Goal: Task Accomplishment & Management: Use online tool/utility

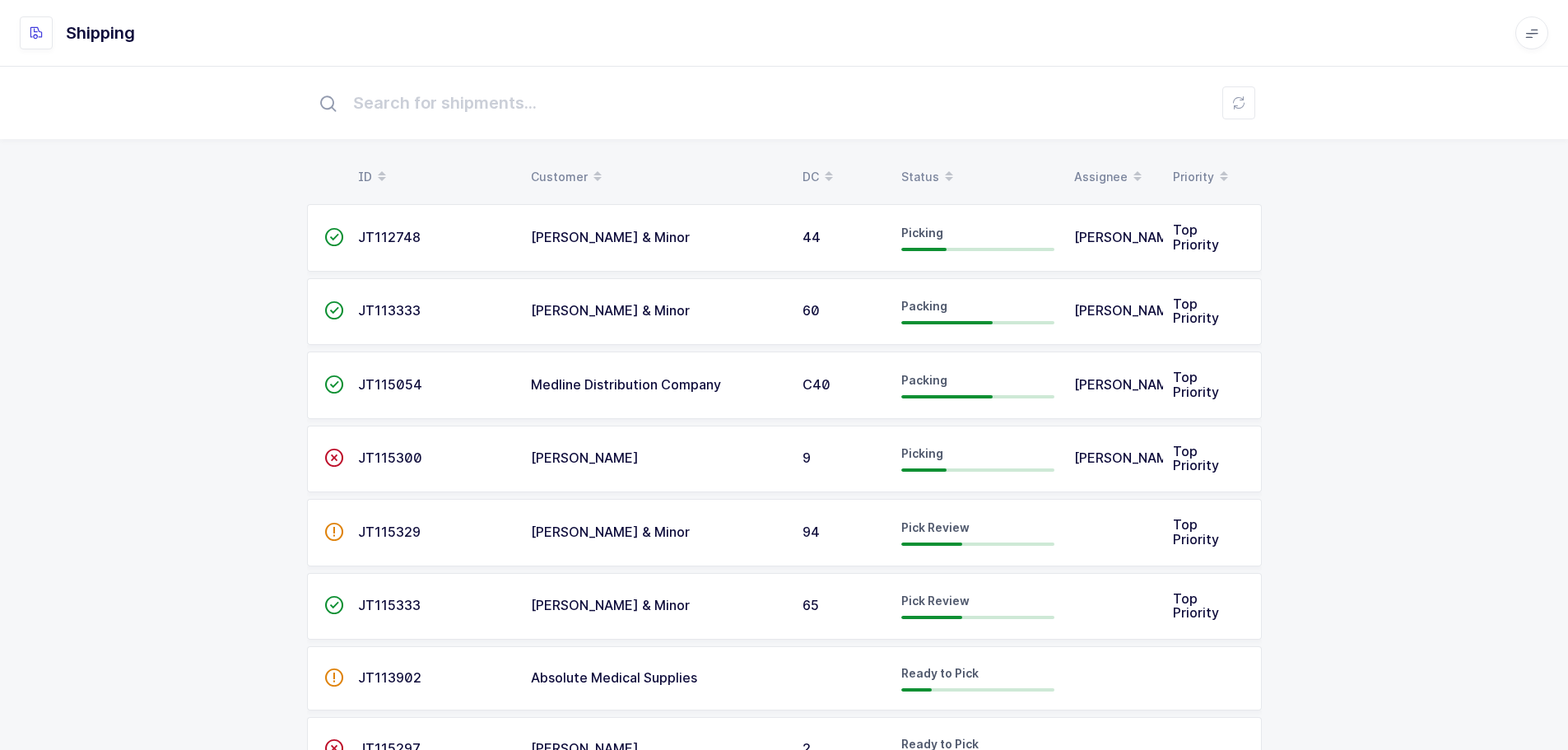
click at [390, 526] on span "JT115329" at bounding box center [390, 531] width 63 height 17
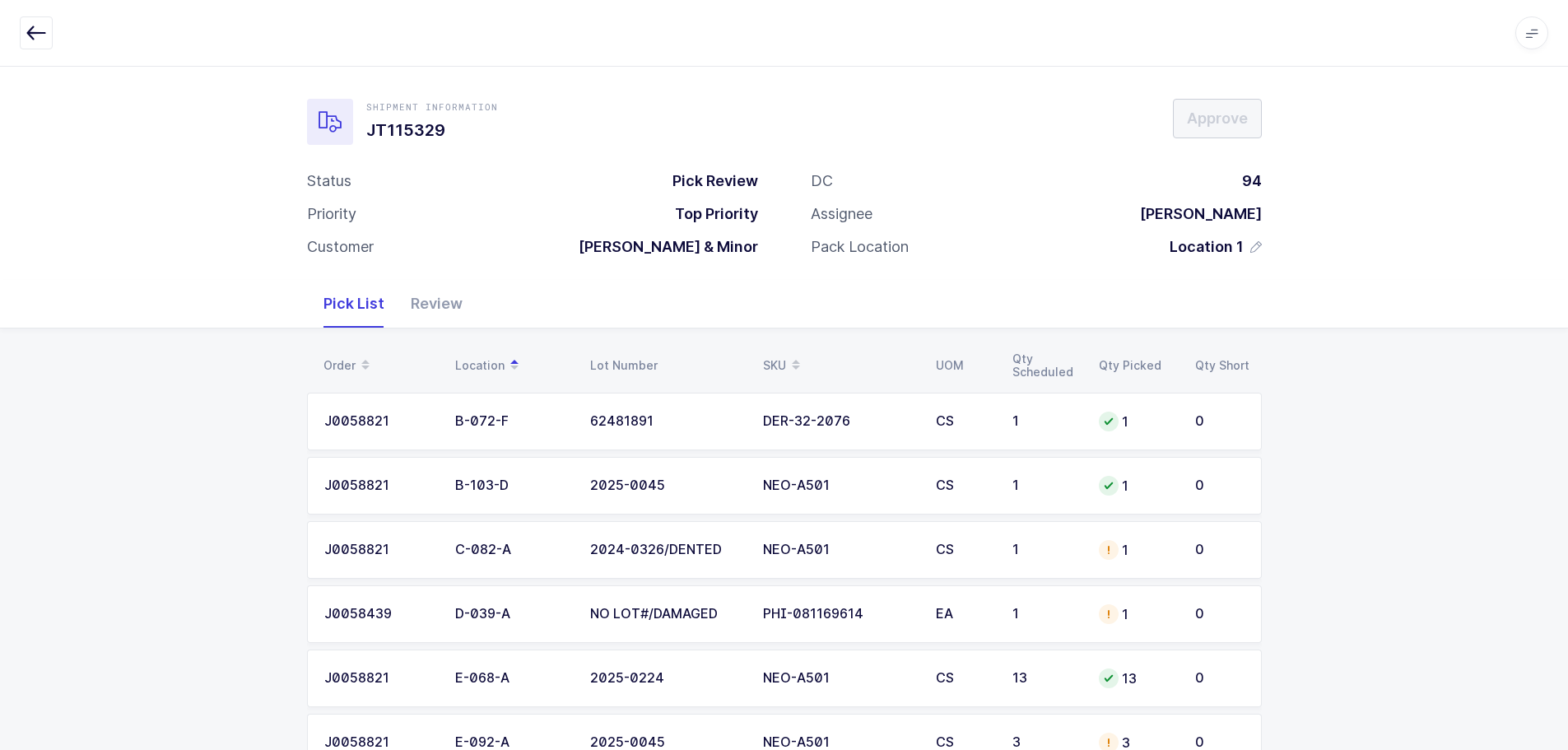
click at [713, 543] on div "2024-0326/DENTED" at bounding box center [667, 550] width 153 height 15
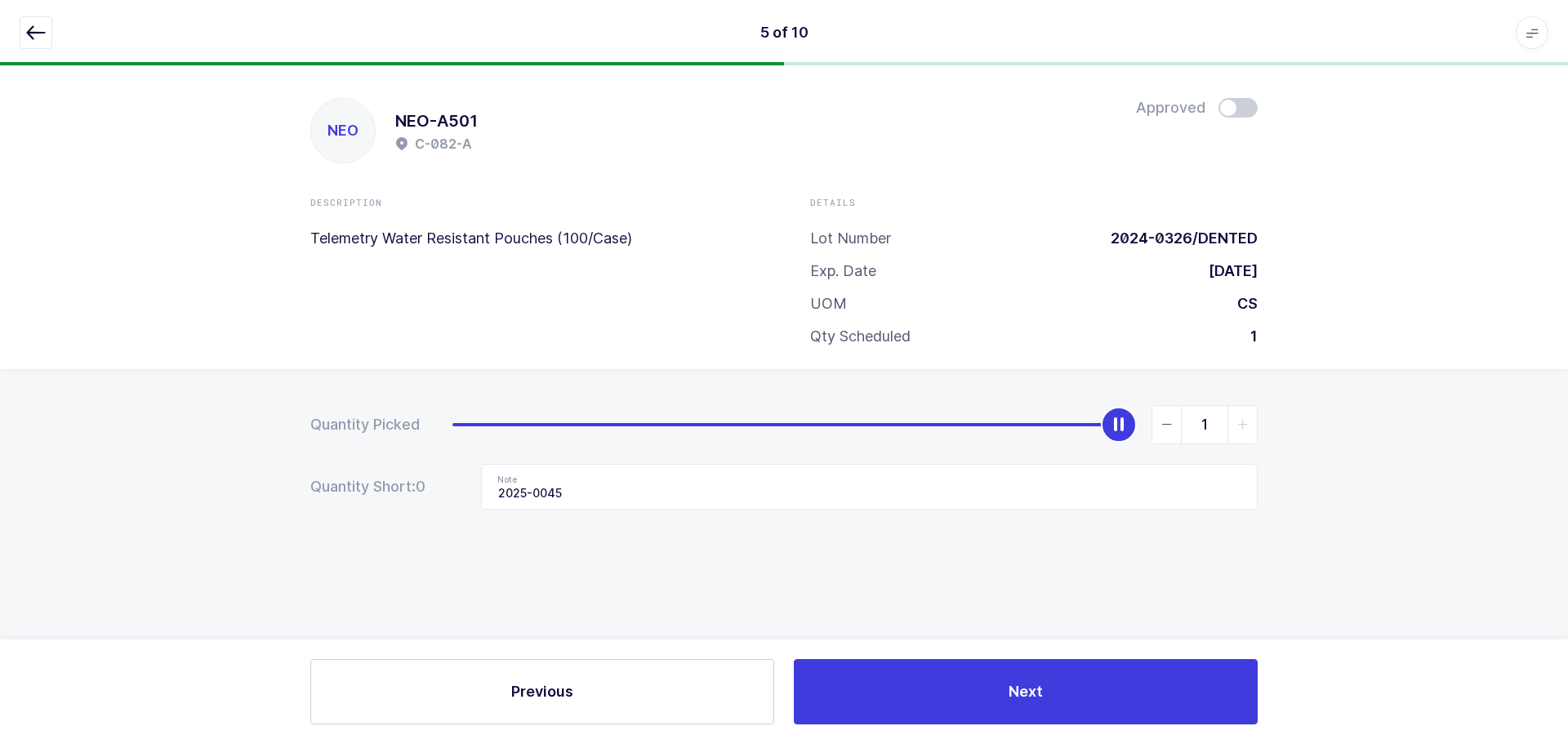
drag, startPoint x: 1166, startPoint y: 430, endPoint x: 1000, endPoint y: 432, distance: 166.0
click at [1166, 430] on span "slider between 0 and 1" at bounding box center [1167, 425] width 29 height 38
type input "0"
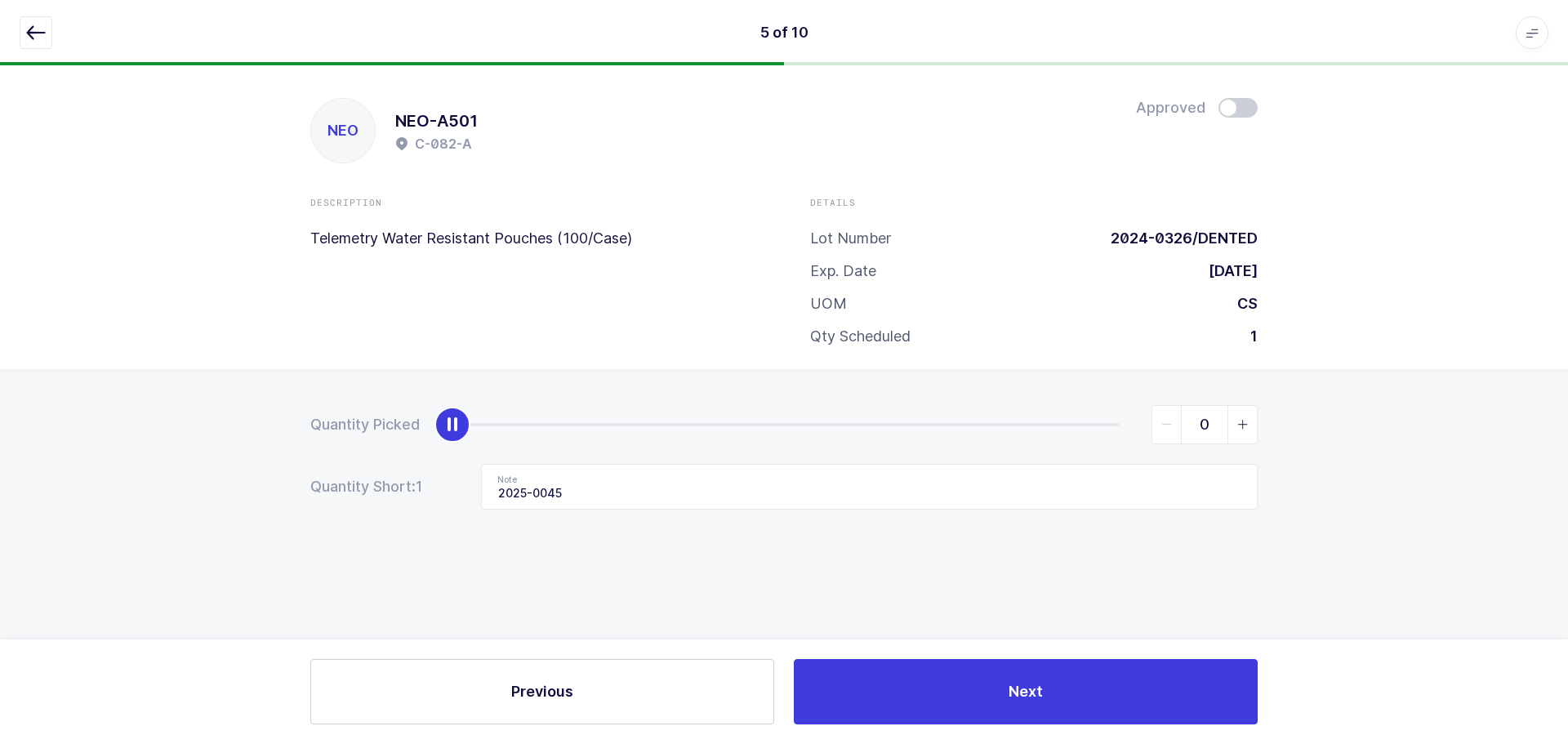
drag, startPoint x: 689, startPoint y: 524, endPoint x: 686, endPoint y: 509, distance: 15.3
click at [690, 519] on div "Quantity Picked 0 Quantity Short: 1 Note 2025-0045" at bounding box center [784, 514] width 1568 height 291
drag, startPoint x: 666, startPoint y: 493, endPoint x: 394, endPoint y: 495, distance: 272.0
click at [394, 495] on div "Quantity Short: 1 Note 2025-0045" at bounding box center [784, 486] width 948 height 46
click at [22, 16] on div "5 of 10 Apps Core Warehouse Admin Mission Control Purchasing Baltazar N. Logout…" at bounding box center [784, 32] width 1568 height 65
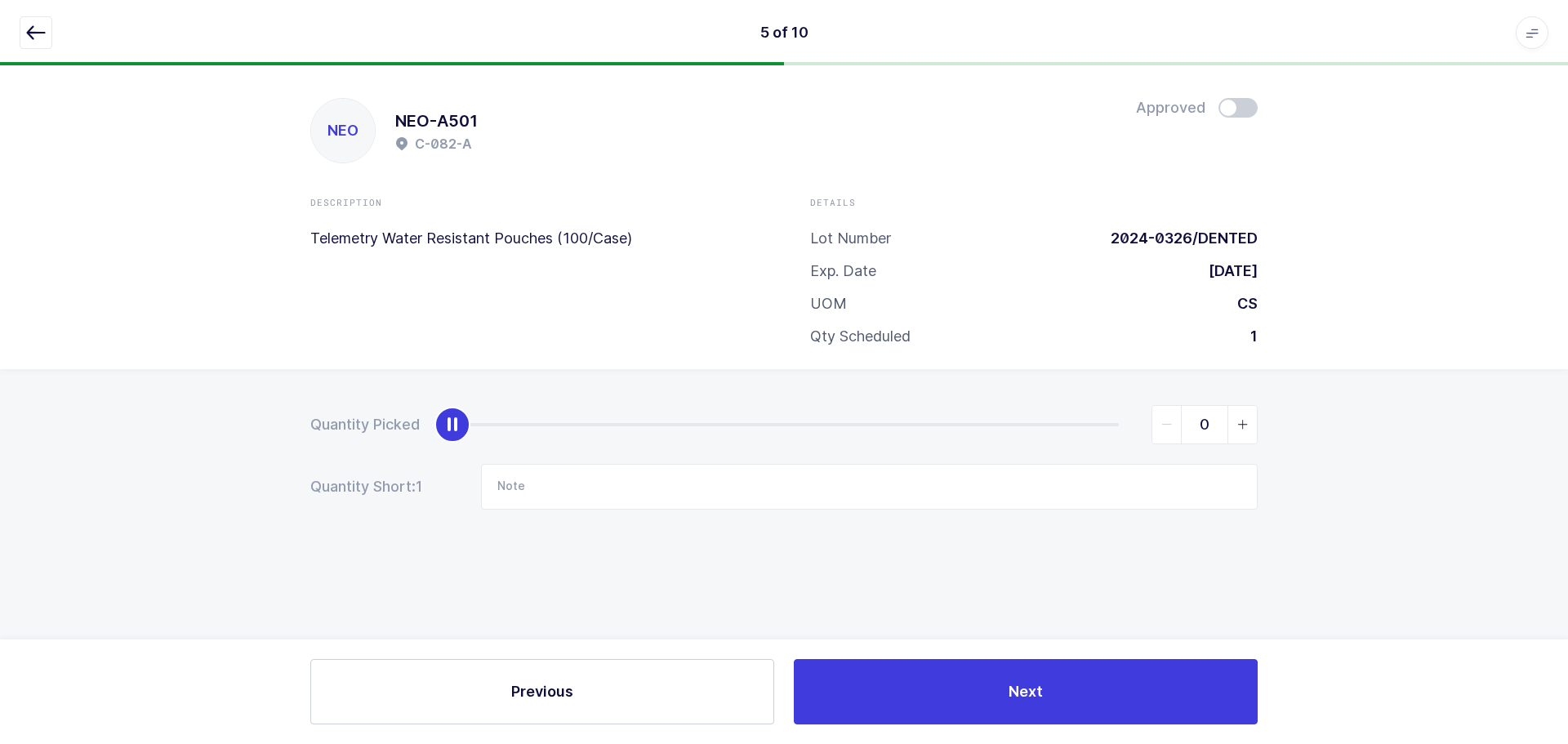
click at [38, 30] on icon "button" at bounding box center [36, 32] width 19 height 19
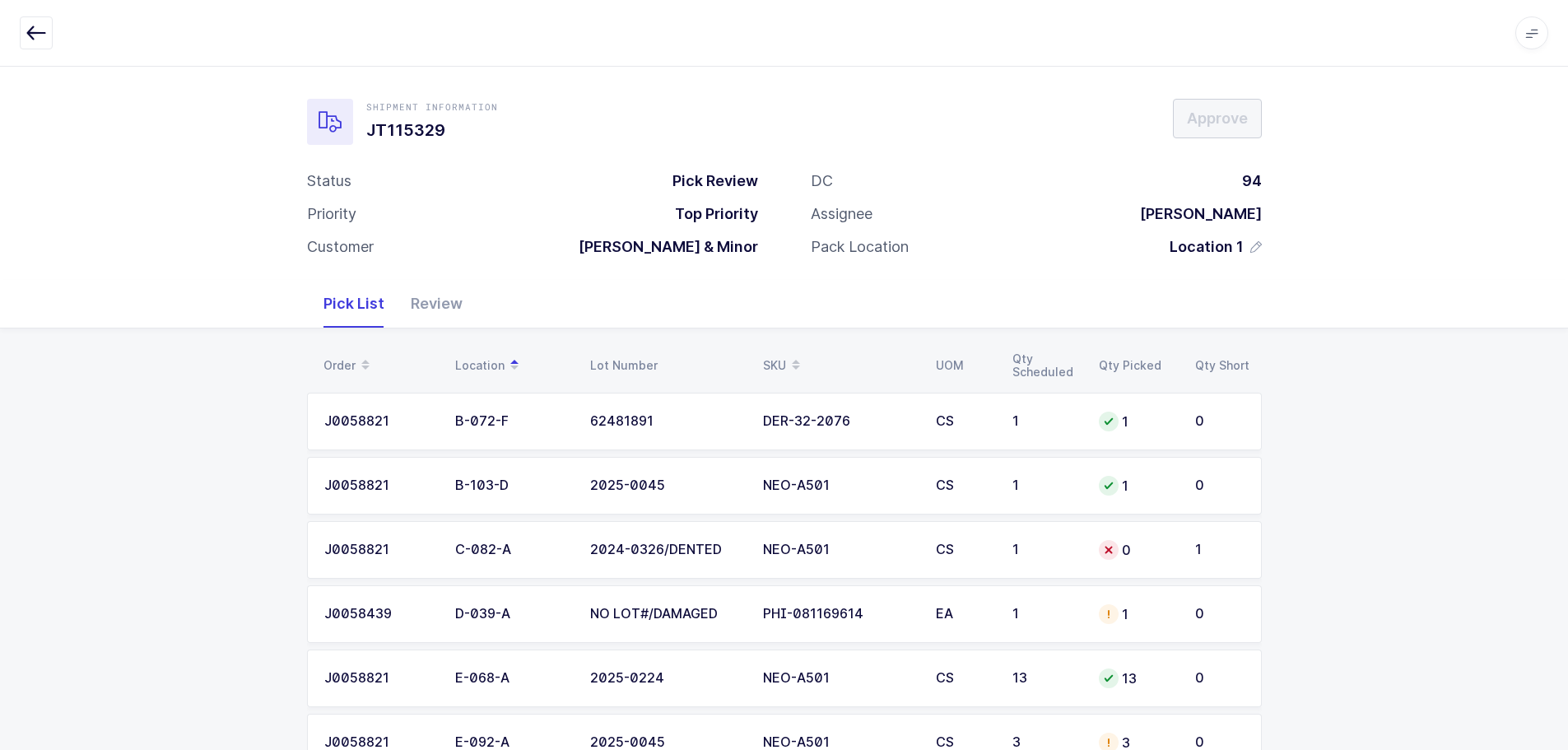
click at [749, 620] on td "NO LOT#/DAMAGED" at bounding box center [667, 614] width 173 height 58
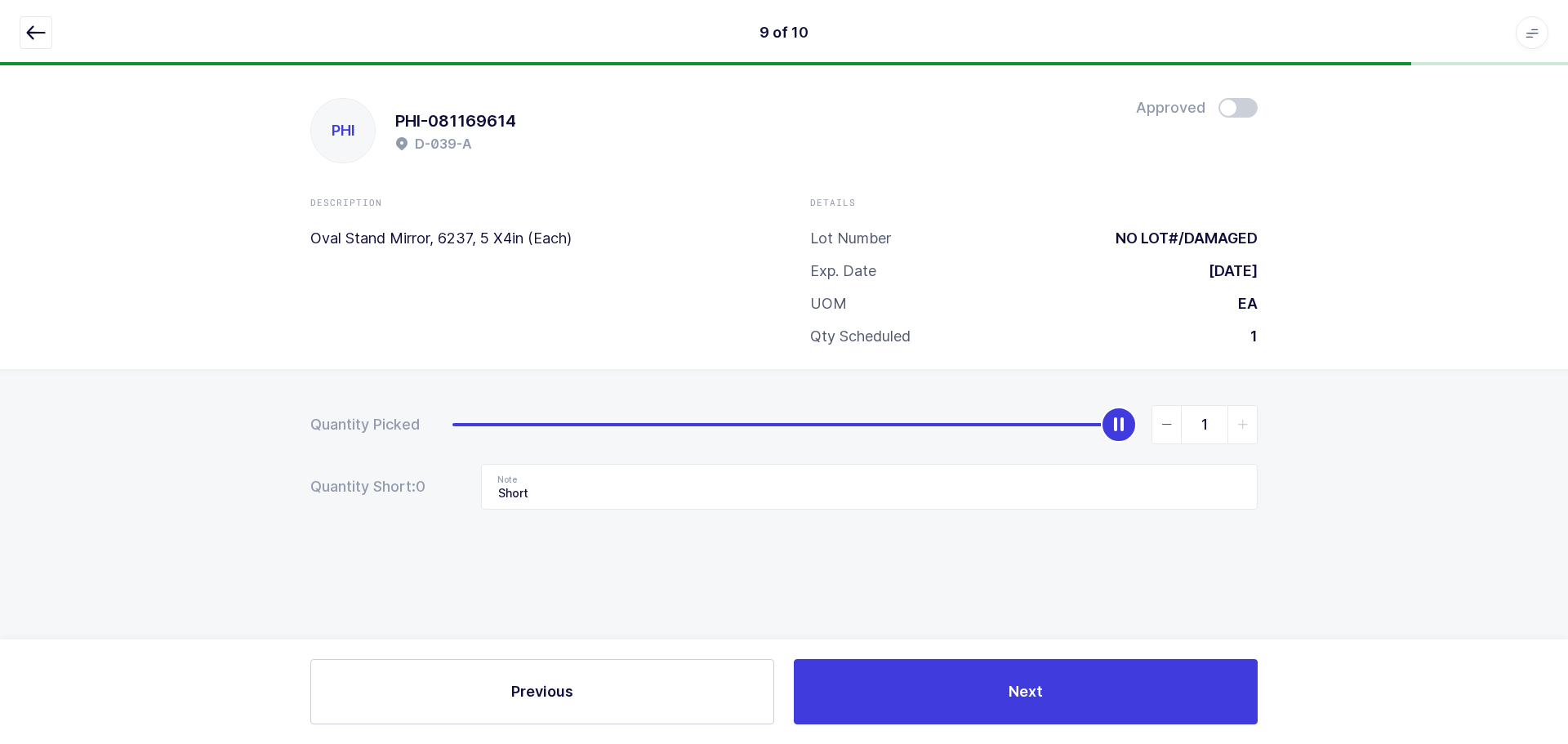
click at [47, 28] on button "button" at bounding box center [36, 33] width 33 height 33
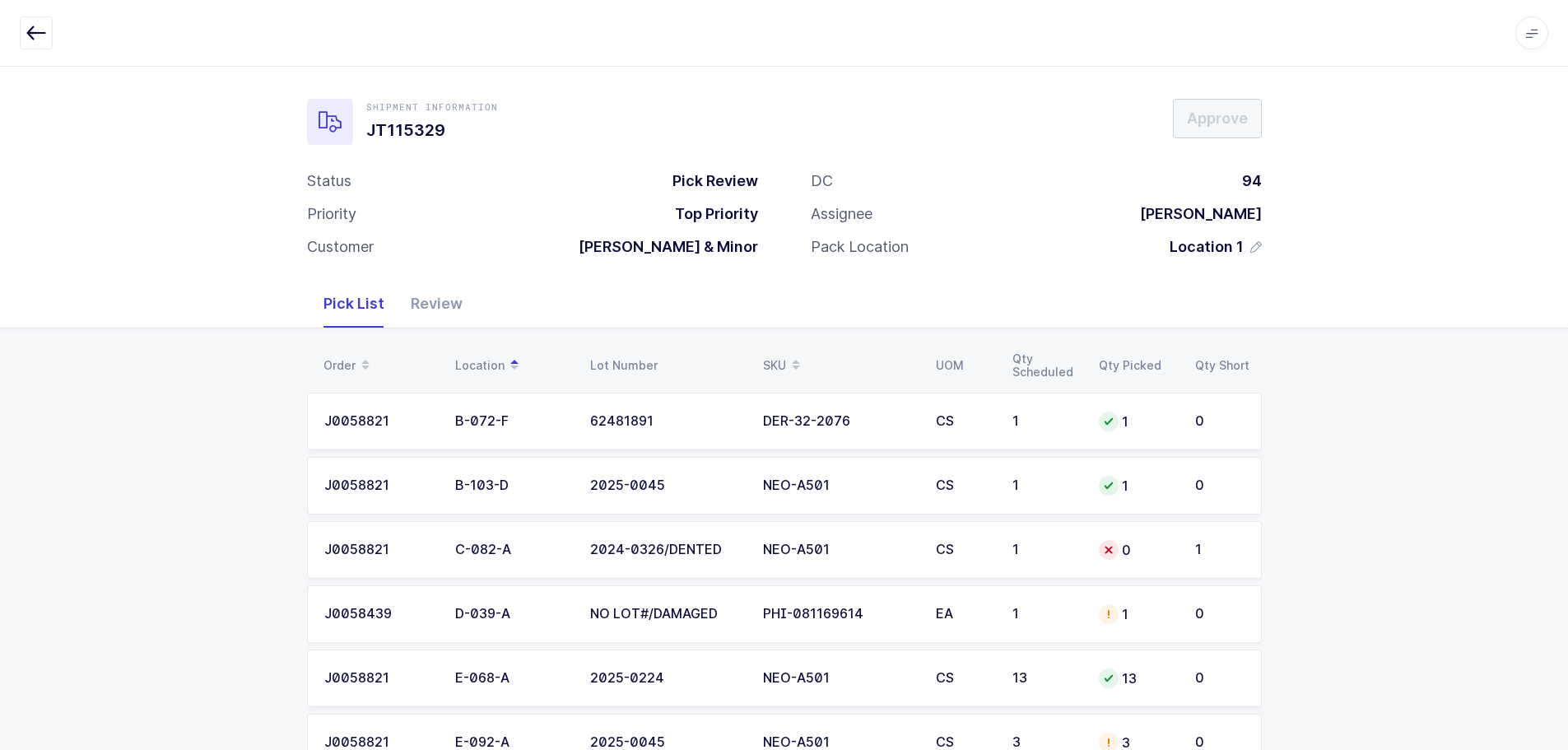
click at [787, 359] on span at bounding box center [796, 365] width 20 height 28
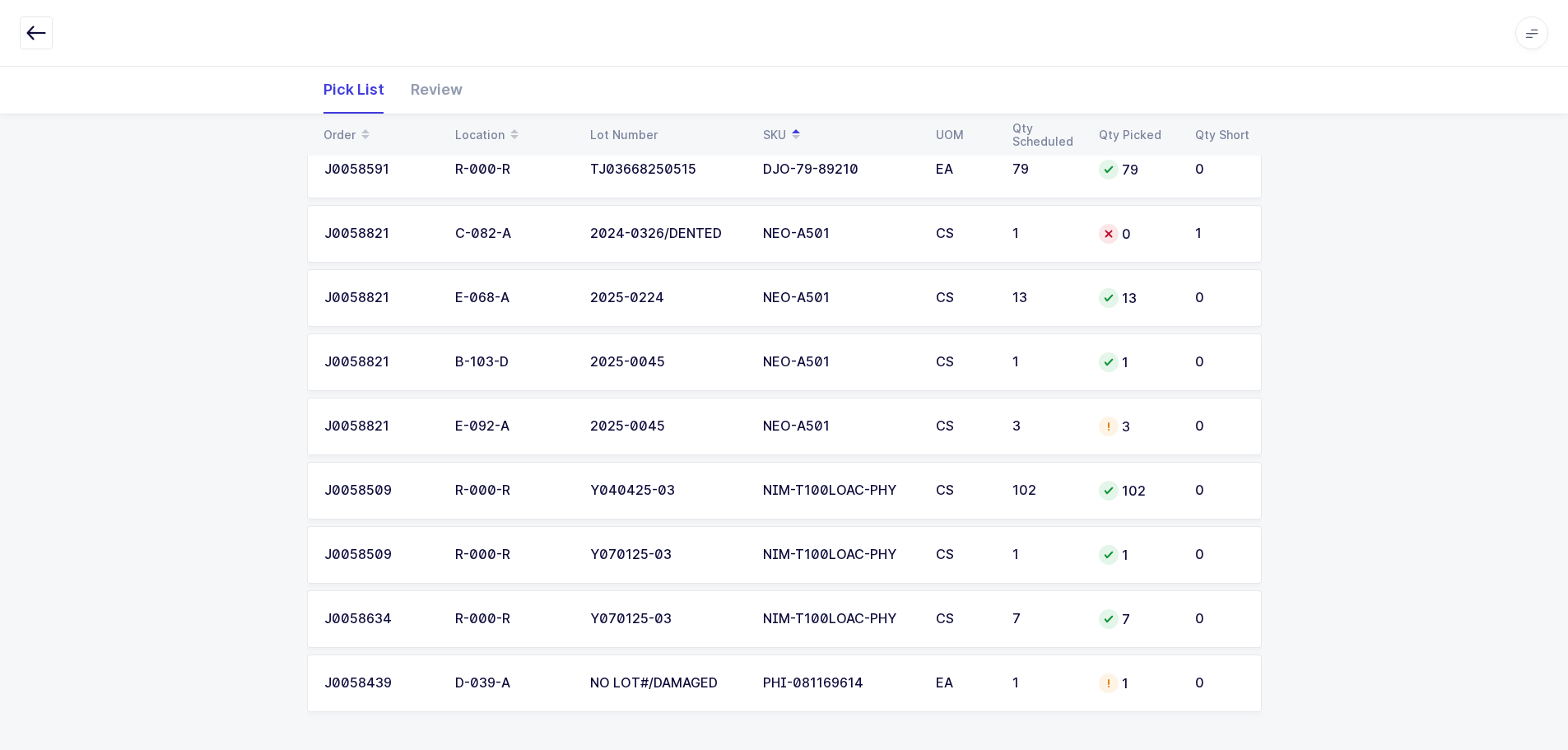
scroll to position [318, 0]
click at [1126, 421] on div "3" at bounding box center [1137, 425] width 77 height 20
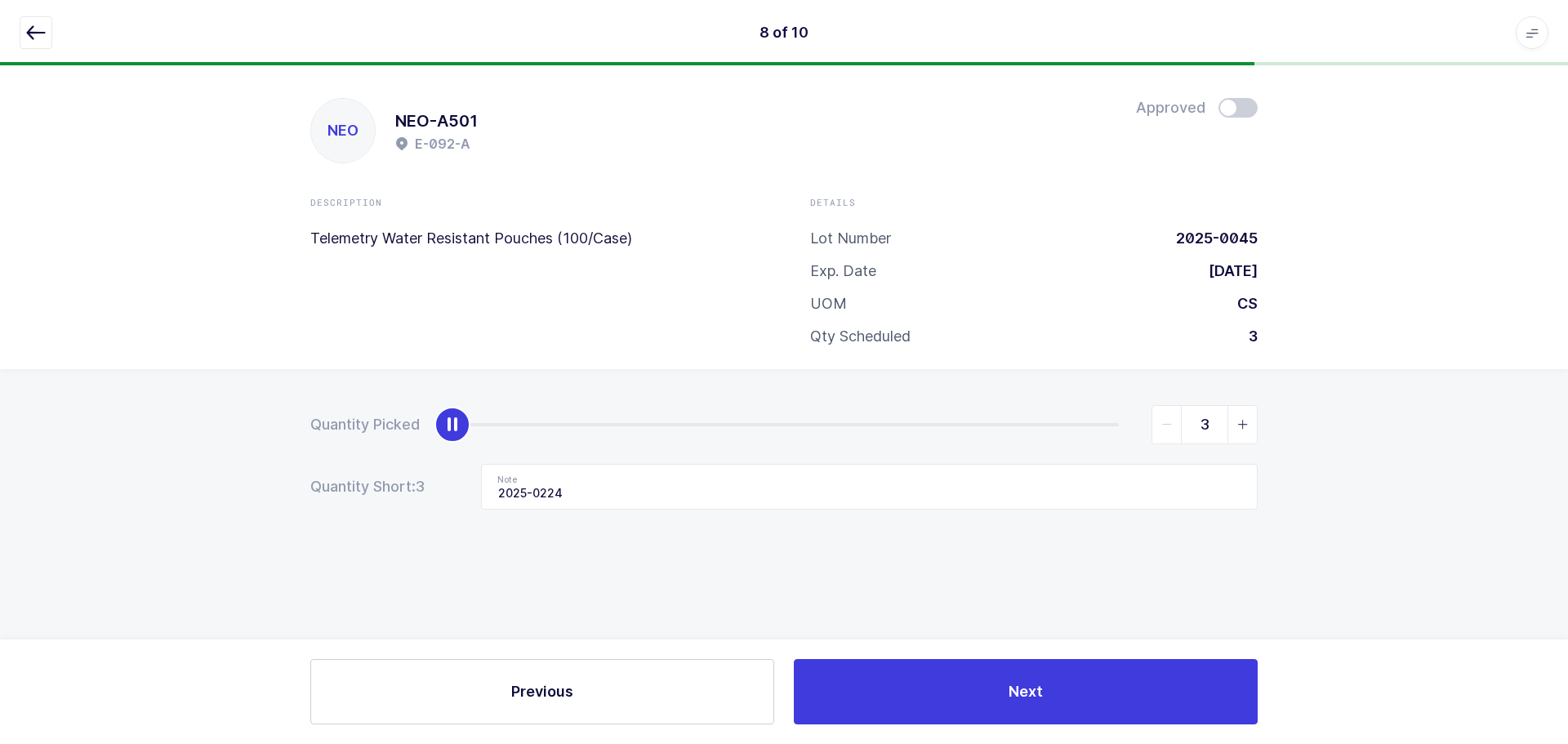
type input "0"
drag, startPoint x: 1124, startPoint y: 428, endPoint x: -242, endPoint y: 408, distance: 1366.1
click at [0, 408] on html "8 of 10 Apps Core Warehouse Admin Mission Control Purchasing Baltazar N. Logout…" at bounding box center [784, 372] width 1568 height 744
drag, startPoint x: 624, startPoint y: 492, endPoint x: 412, endPoint y: 490, distance: 212.0
click at [412, 490] on div "Quantity Short: 3 Note 2025-0224" at bounding box center [784, 486] width 948 height 46
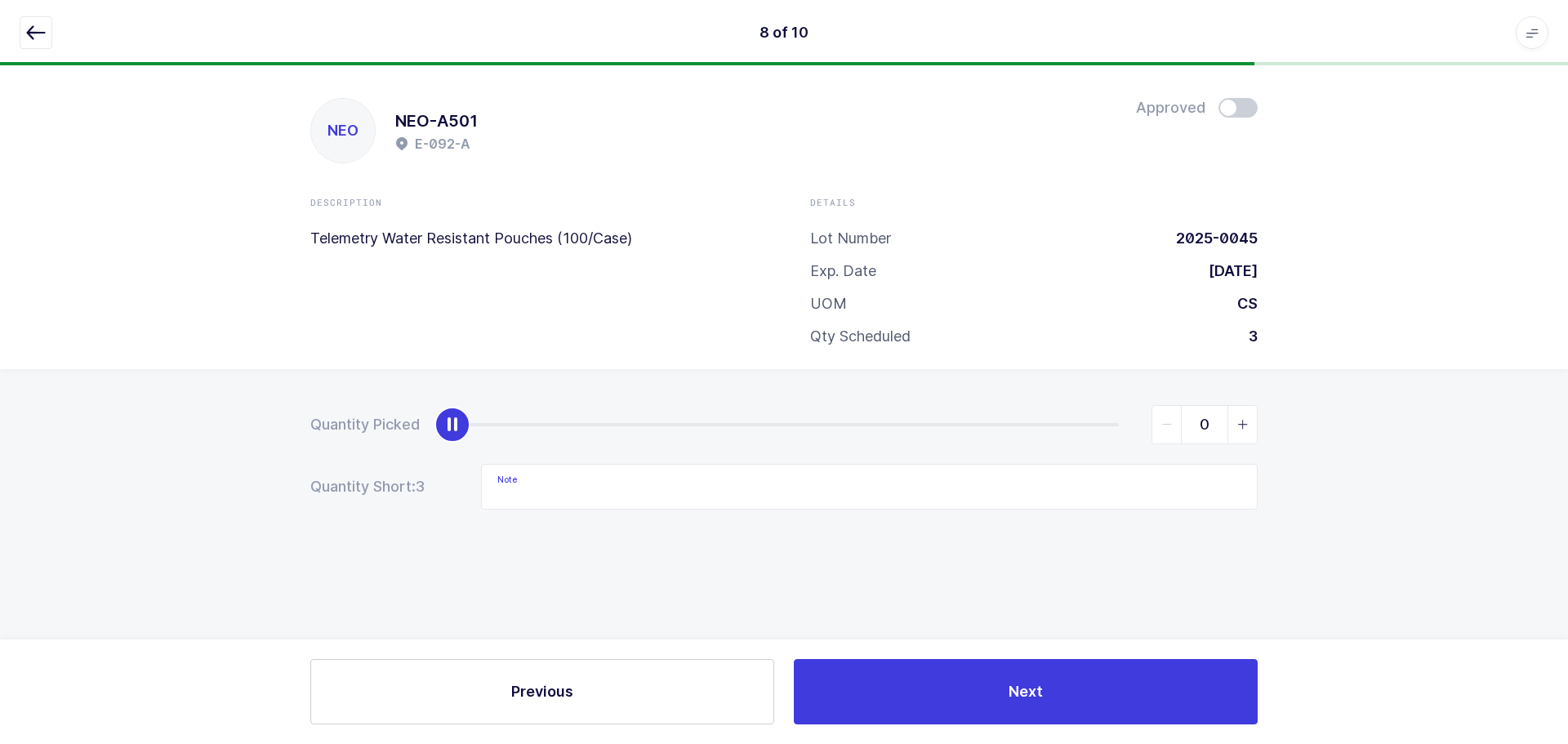
click at [46, 36] on button "button" at bounding box center [36, 33] width 33 height 33
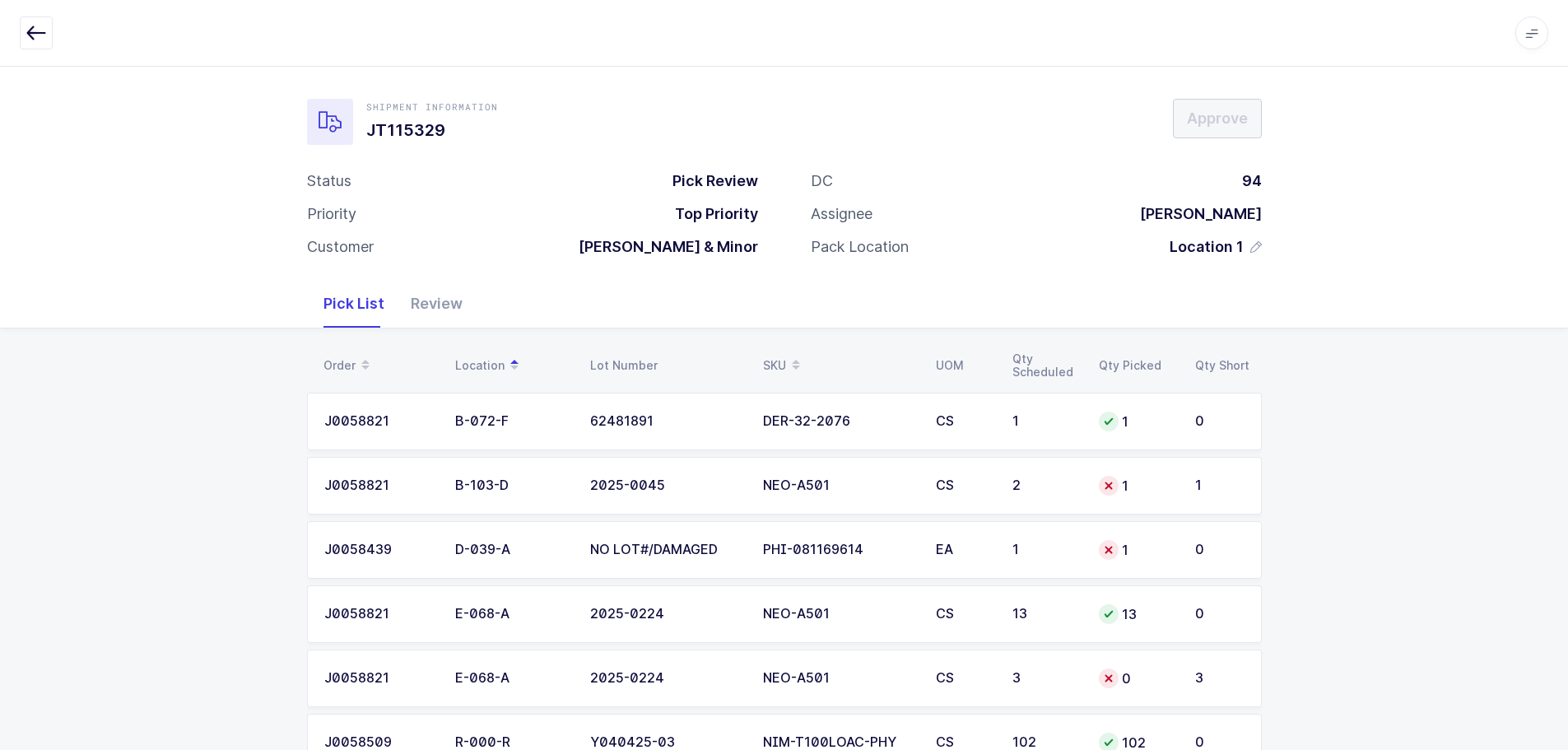
click at [1068, 468] on td "2" at bounding box center [1046, 485] width 86 height 58
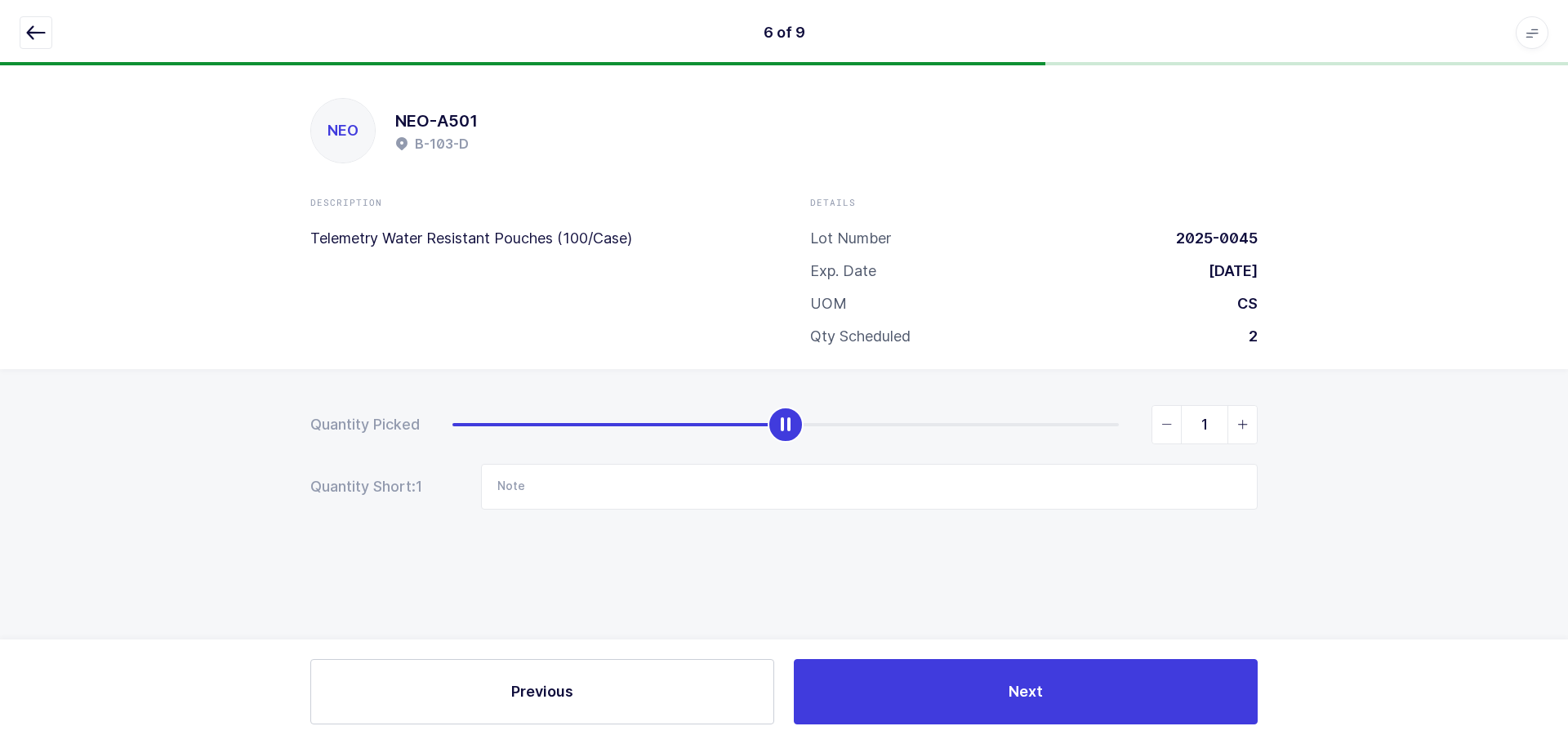
type input "2"
click at [1235, 436] on span "slider between 0 and 2" at bounding box center [1242, 425] width 29 height 38
click at [38, 34] on icon "button" at bounding box center [36, 32] width 19 height 19
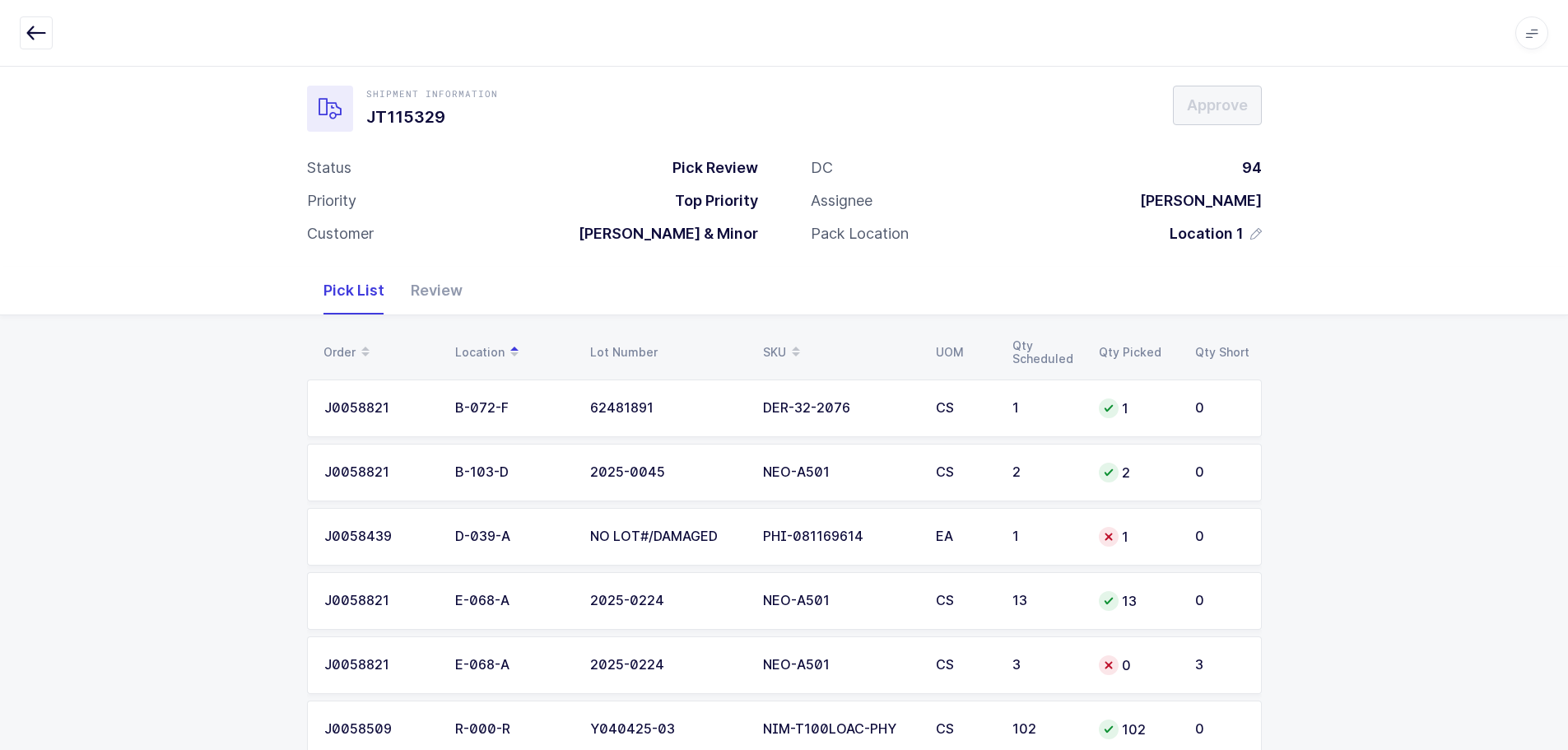
scroll to position [247, 0]
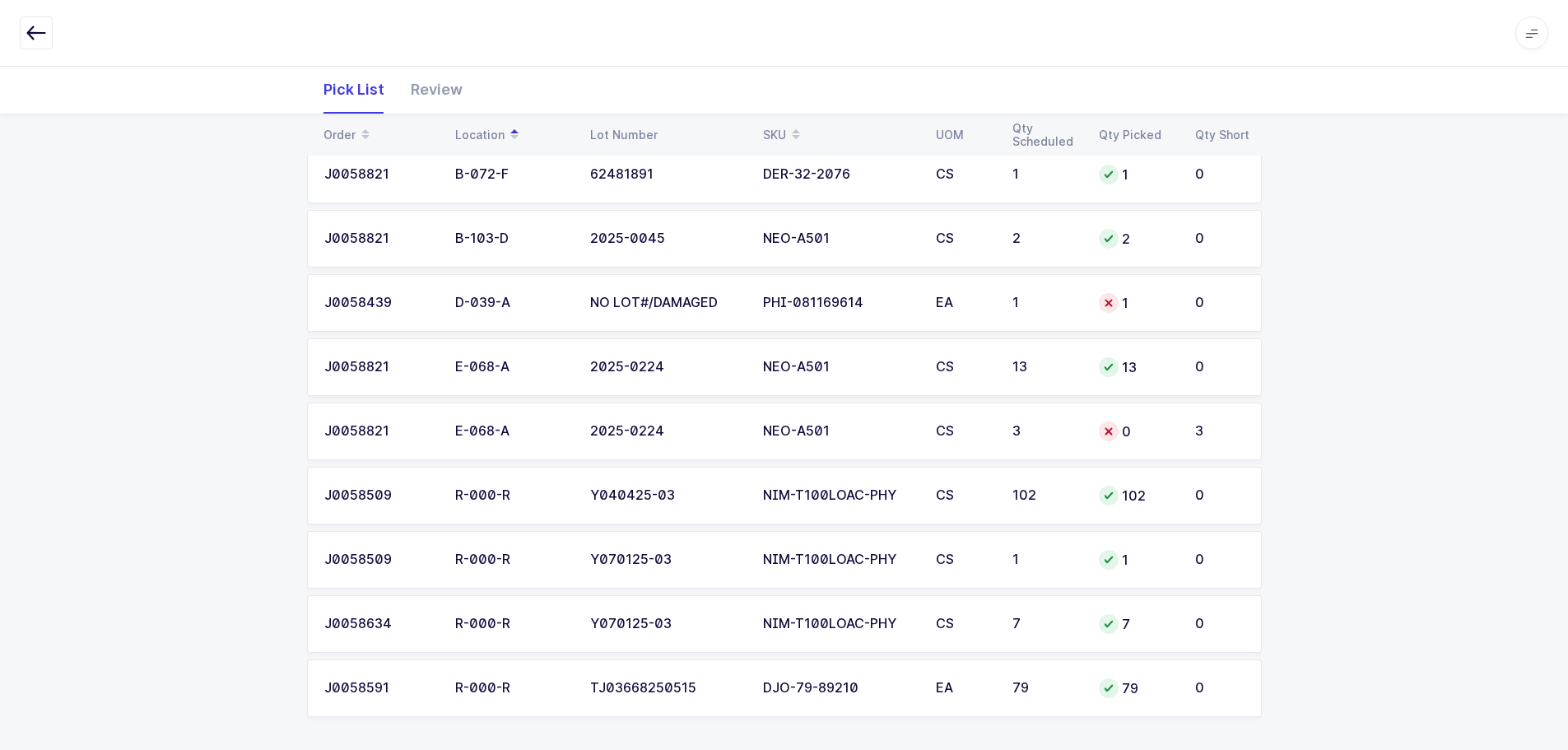
click at [1156, 309] on div "1" at bounding box center [1137, 303] width 77 height 20
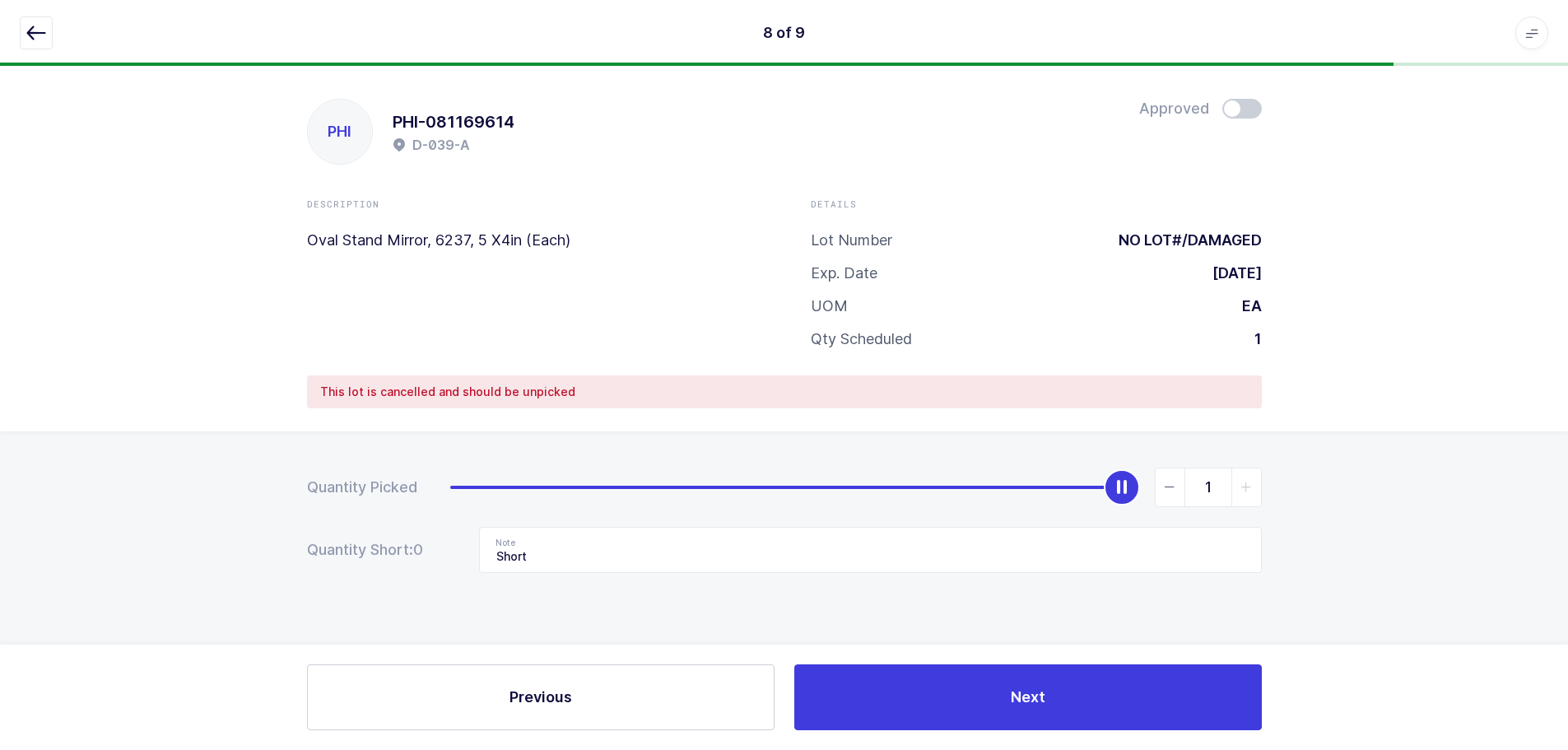
scroll to position [0, 0]
type input "0"
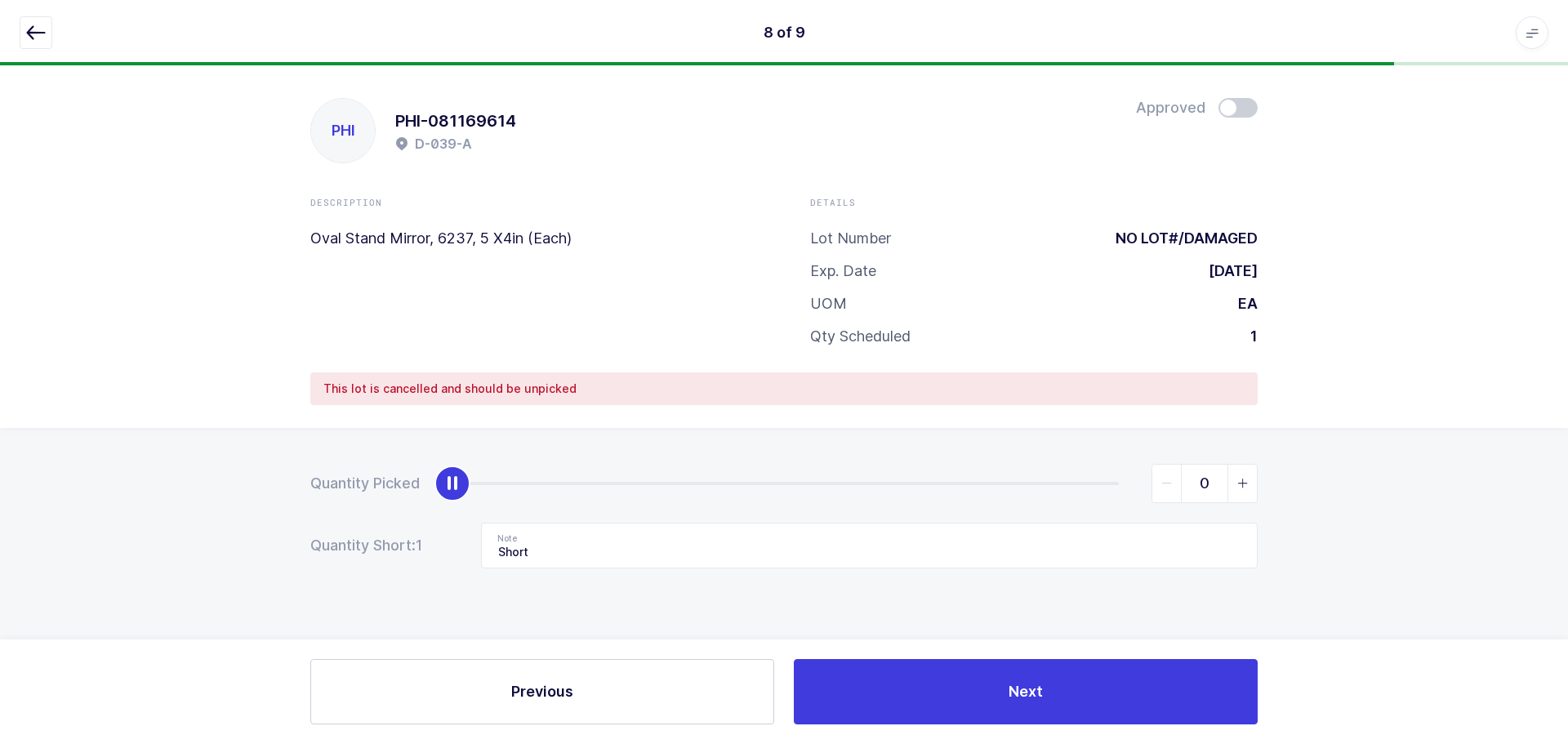
drag, startPoint x: 1110, startPoint y: 486, endPoint x: 101, endPoint y: 545, distance: 1010.7
click at [101, 545] on div "Quantity Picked 0 Quantity Short: 1 Note Short" at bounding box center [784, 573] width 1568 height 291
drag, startPoint x: 619, startPoint y: 559, endPoint x: 425, endPoint y: 549, distance: 194.3
click at [425, 549] on div "Quantity Short: 1 Note Short" at bounding box center [784, 545] width 948 height 46
click at [41, 34] on icon "button" at bounding box center [36, 32] width 19 height 19
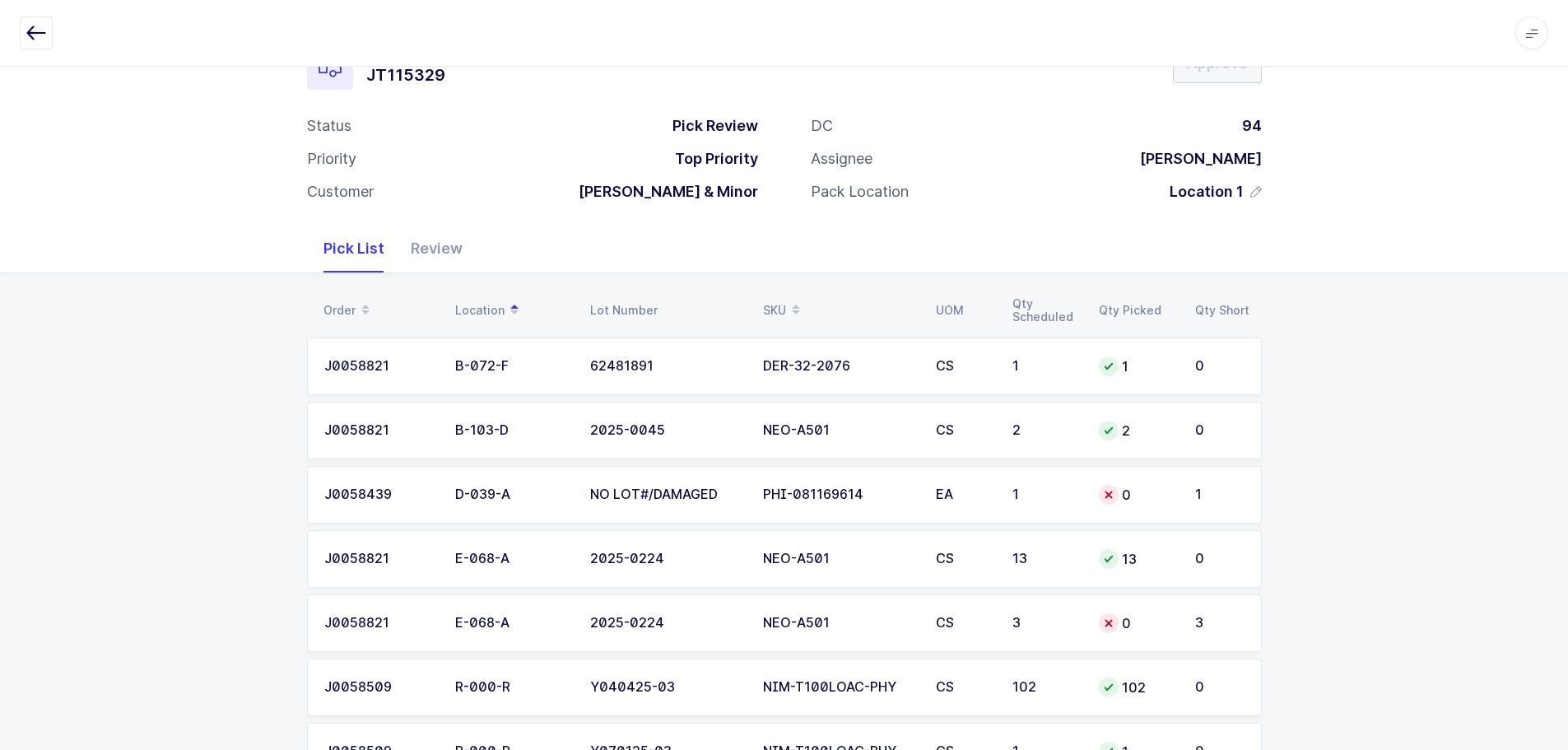
scroll to position [82, 0]
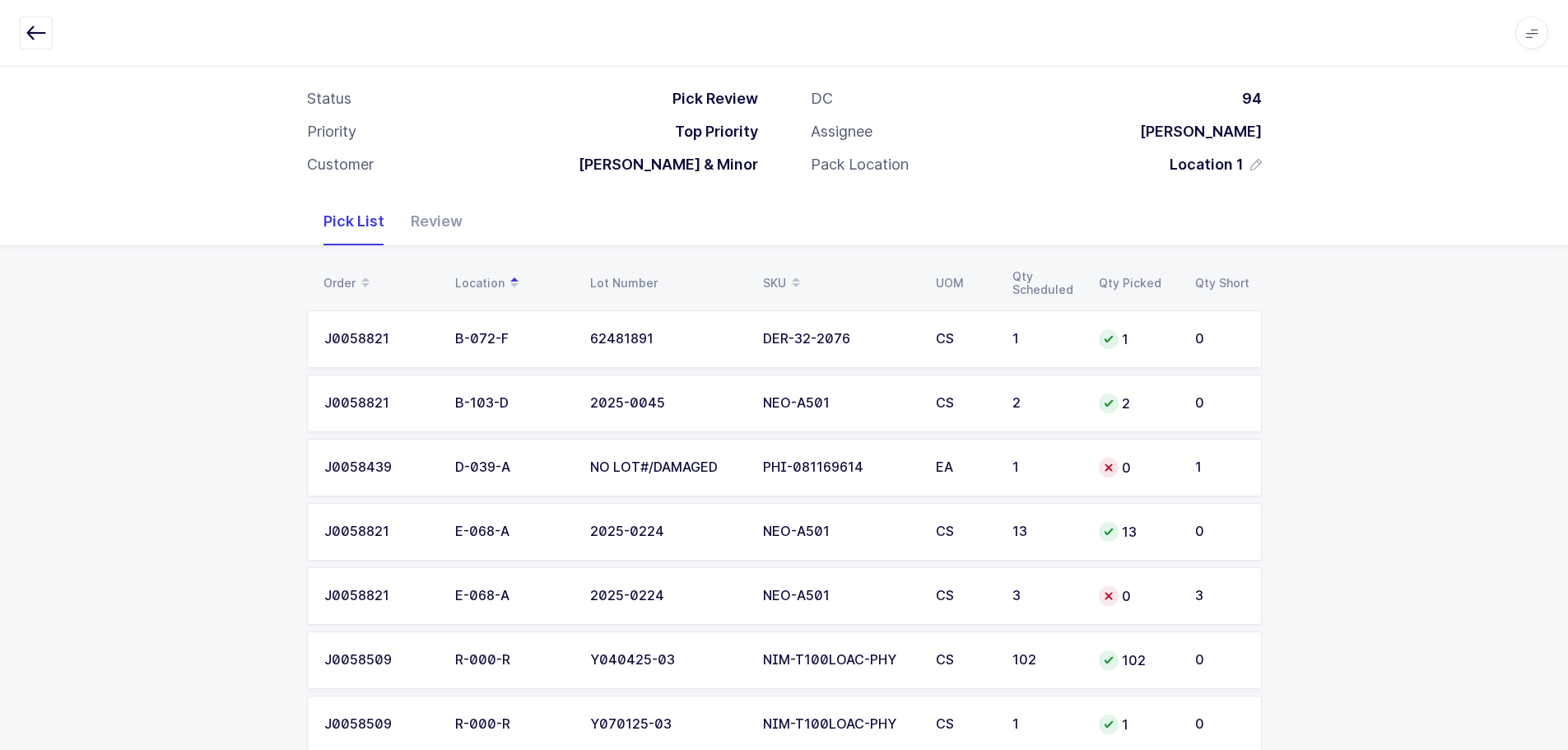
click at [1108, 580] on td "0" at bounding box center [1137, 596] width 96 height 58
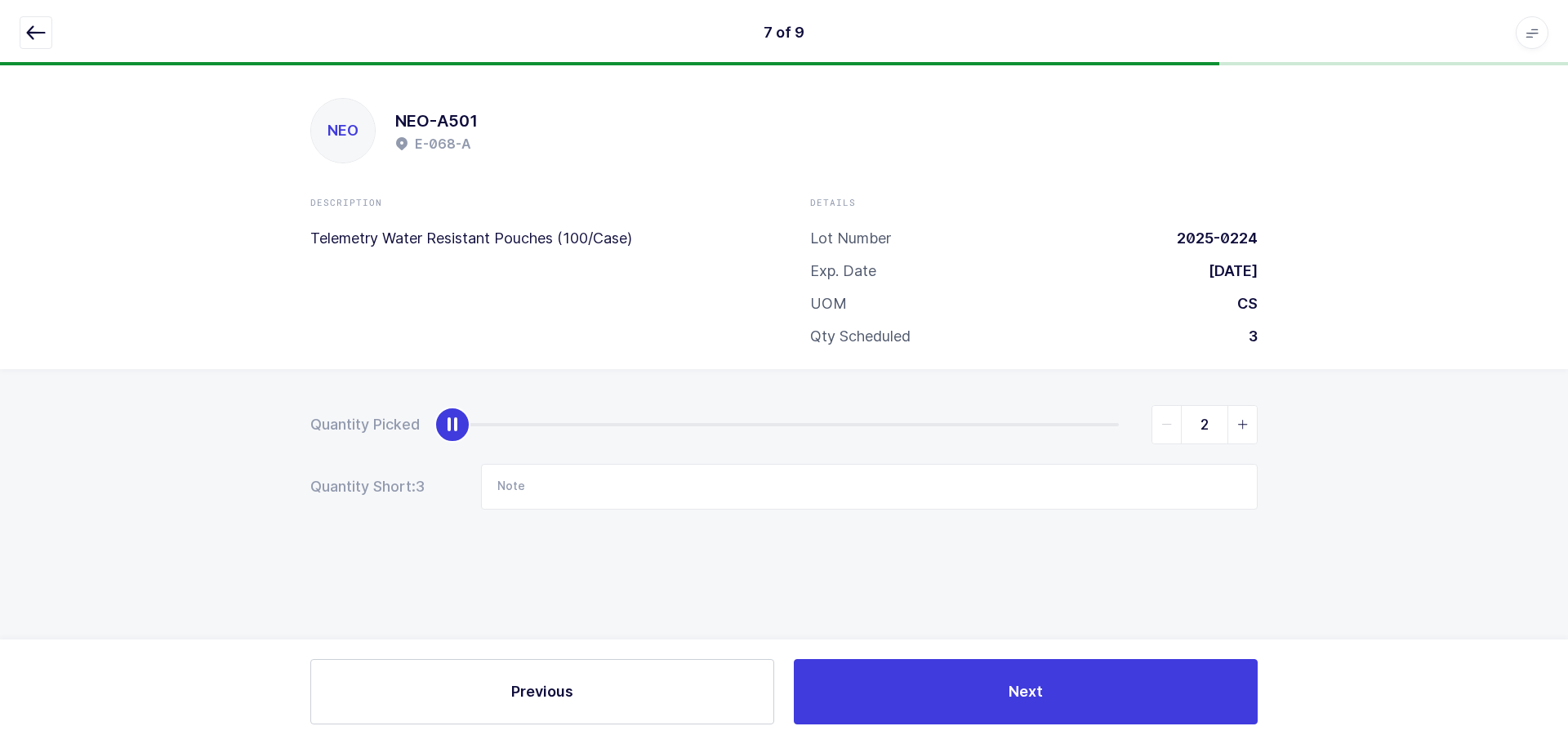
type input "3"
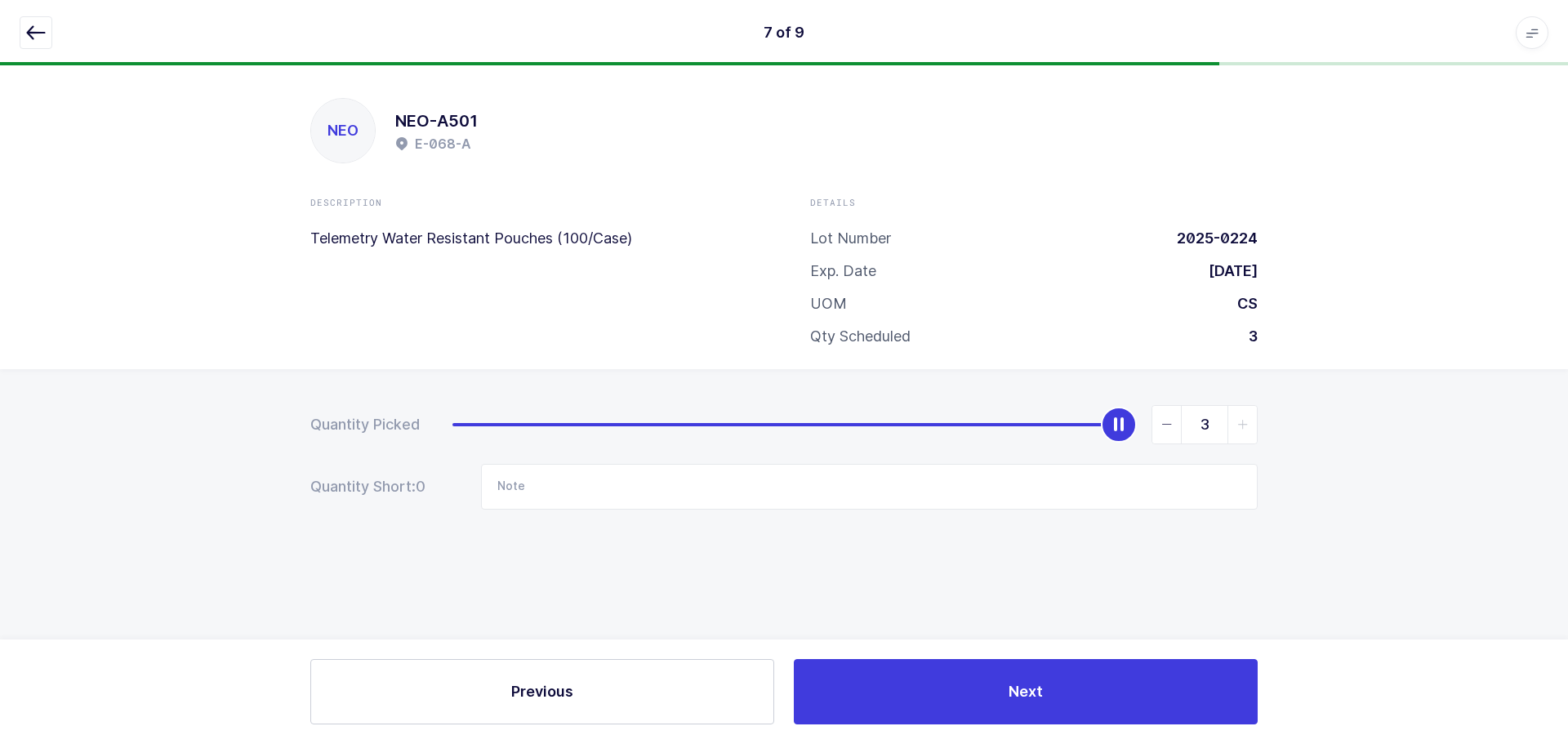
click at [1235, 418] on span "slider between 0 and 3" at bounding box center [1242, 425] width 29 height 38
click at [32, 33] on icon "button" at bounding box center [36, 32] width 19 height 19
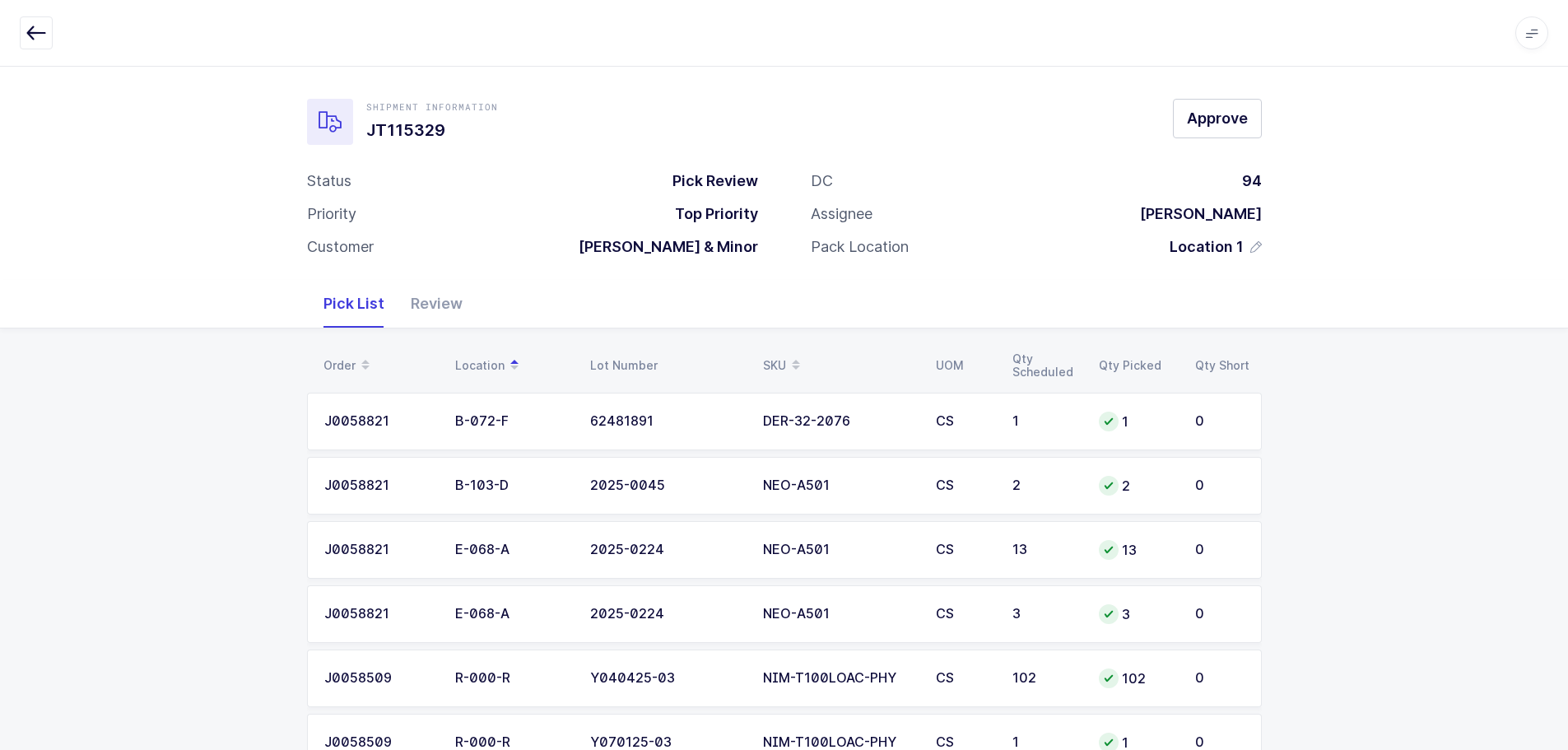
click at [418, 289] on div "Review" at bounding box center [437, 303] width 79 height 48
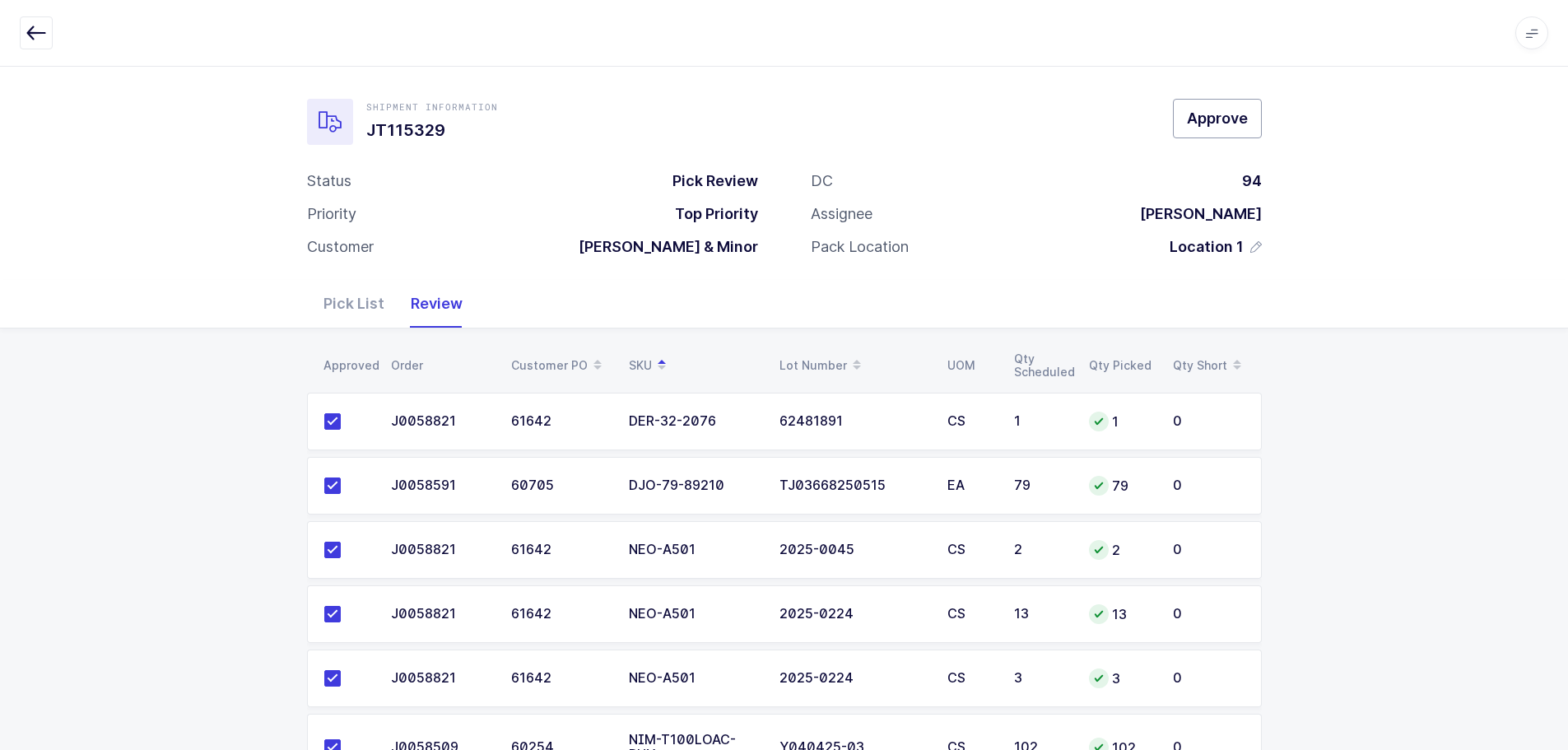
click at [1235, 114] on span "Approve" at bounding box center [1217, 118] width 61 height 21
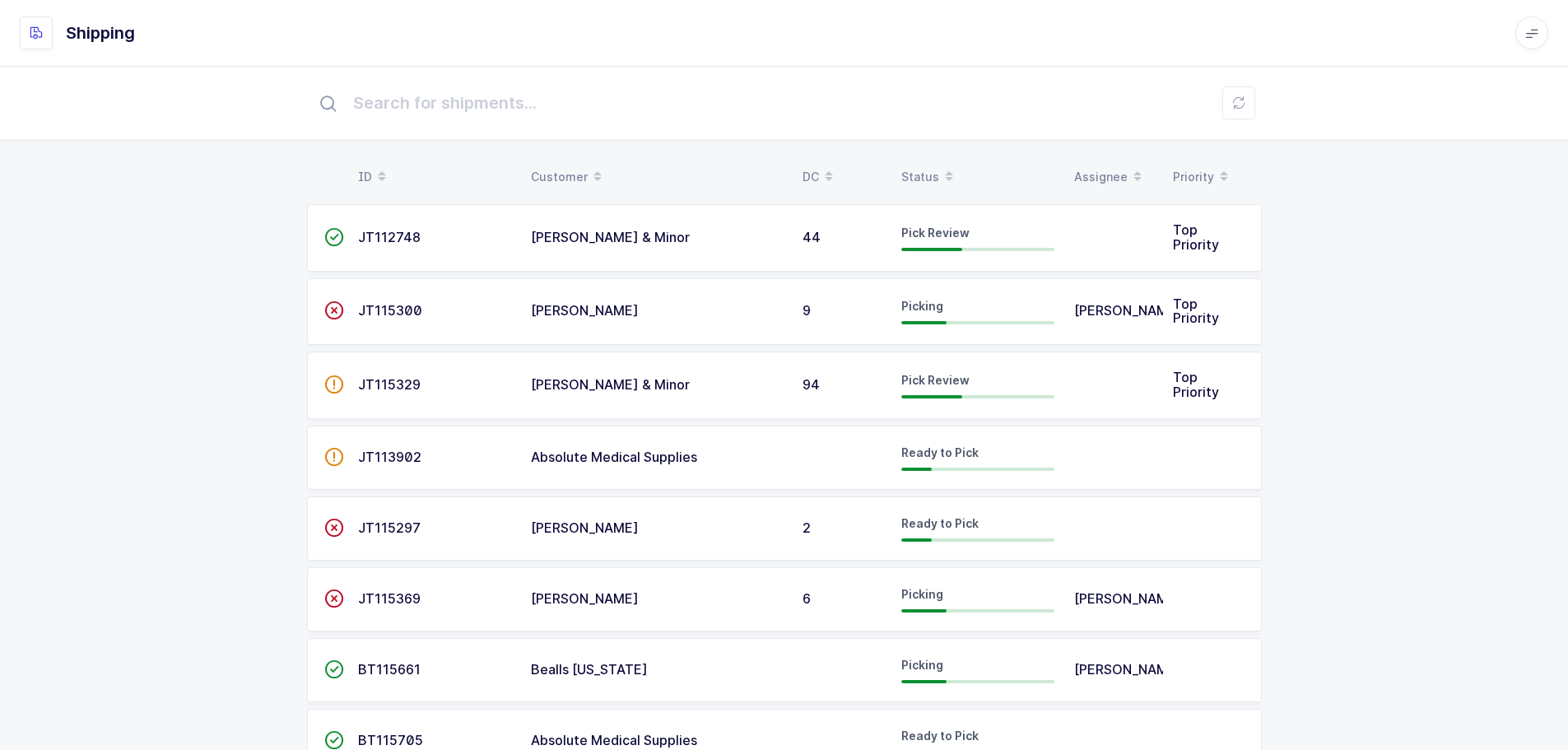
click at [929, 170] on div "Status" at bounding box center [978, 177] width 153 height 28
click at [905, 166] on div "Status" at bounding box center [978, 177] width 153 height 28
click at [915, 167] on div "Status" at bounding box center [978, 177] width 153 height 28
drag, startPoint x: 907, startPoint y: 149, endPoint x: 912, endPoint y: 170, distance: 21.6
click at [905, 150] on div "ID Customer DC Status Assignee Priority  JT112748 Owens & Minor 44 Ready to Pa…" at bounding box center [784, 474] width 1568 height 818
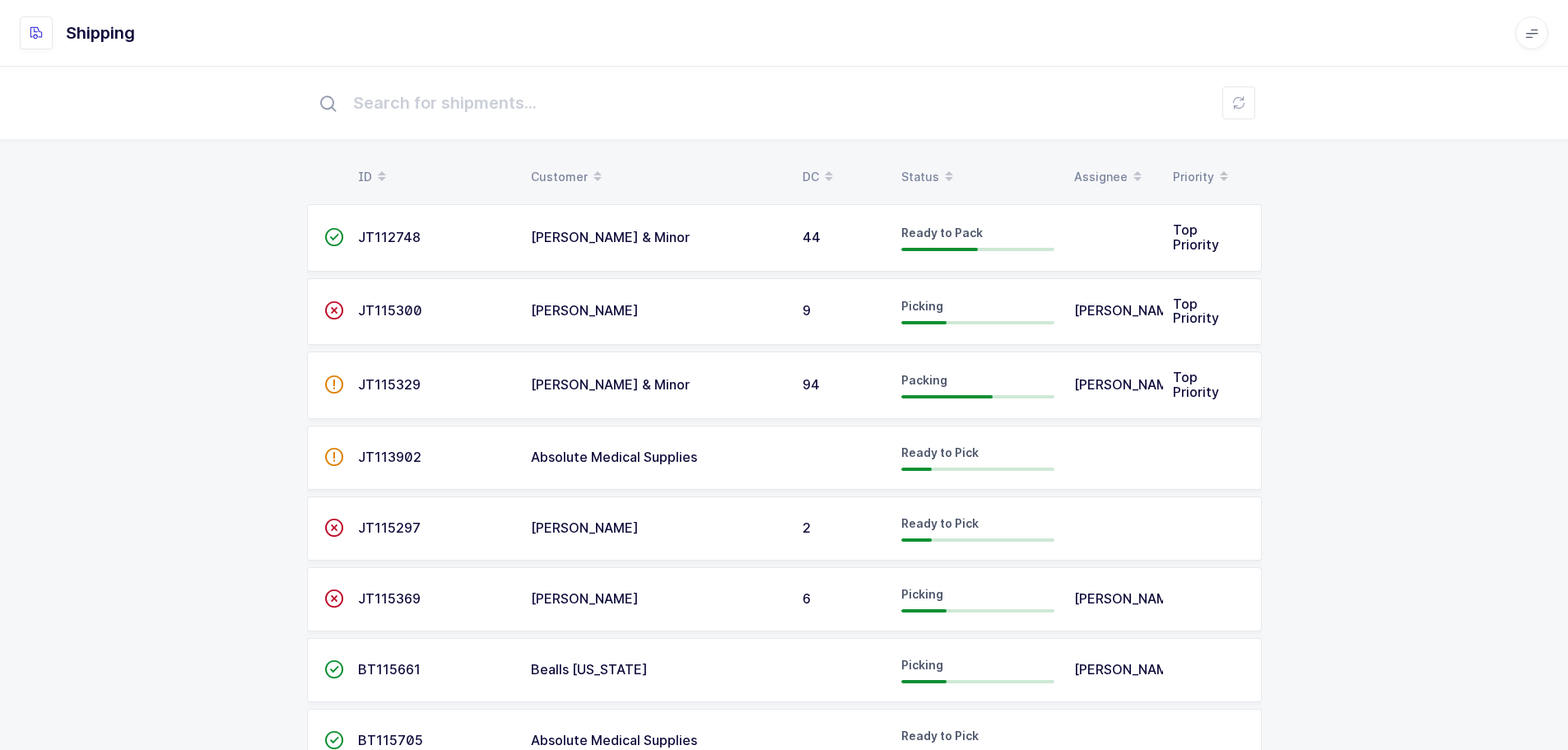
click at [915, 173] on div "Status" at bounding box center [978, 177] width 153 height 28
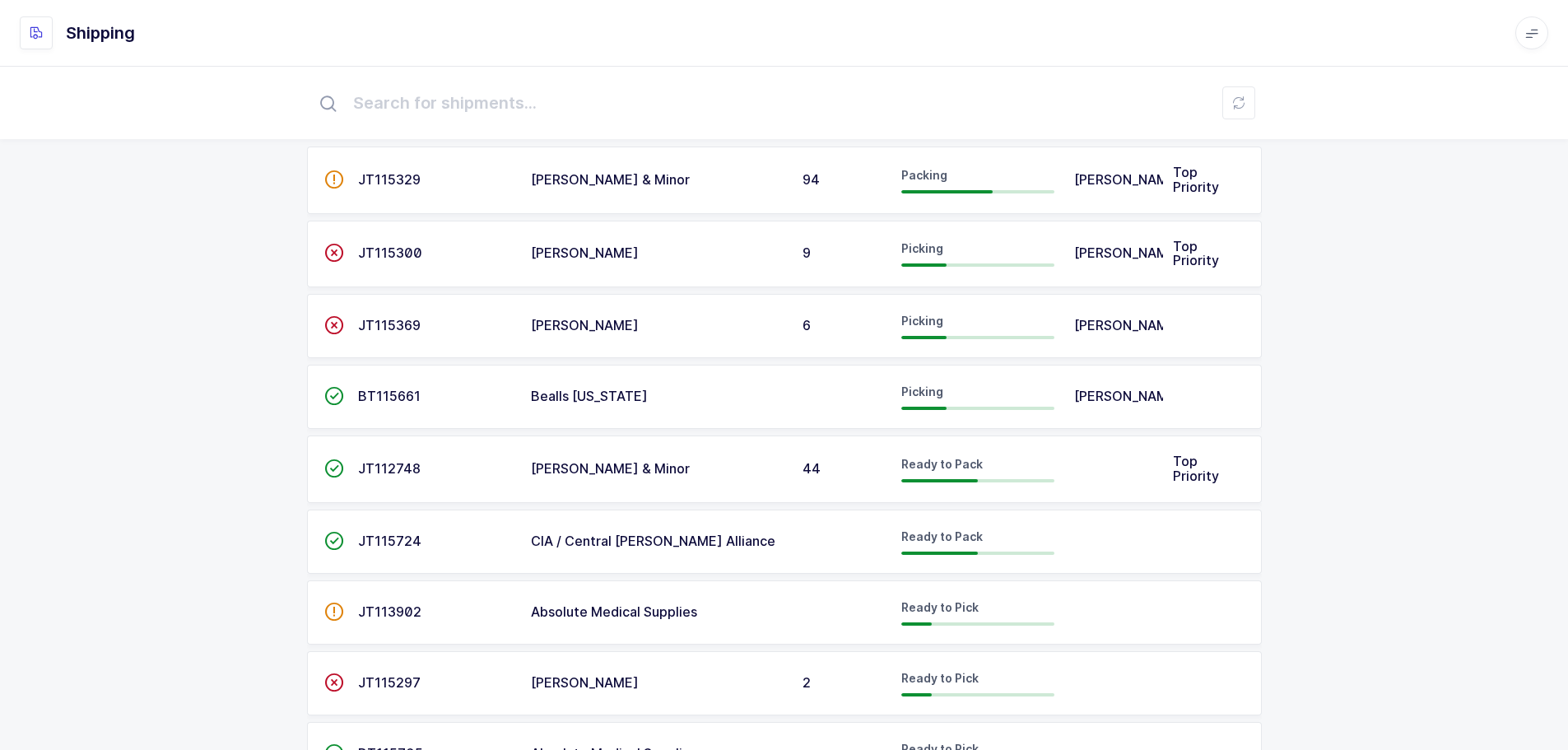
scroll to position [135, 0]
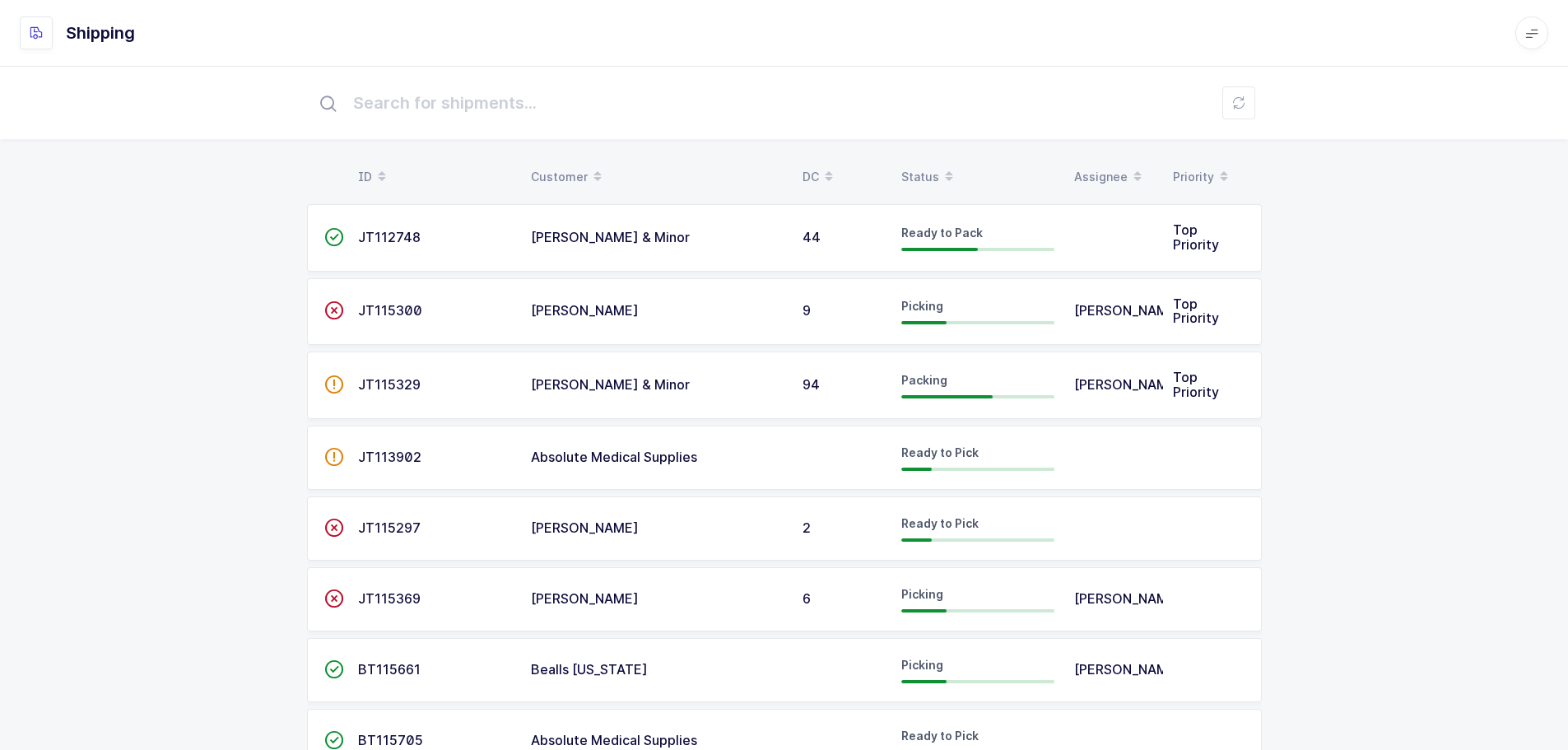
click at [940, 167] on span at bounding box center [949, 177] width 20 height 28
click at [935, 171] on div "Status" at bounding box center [978, 177] width 153 height 28
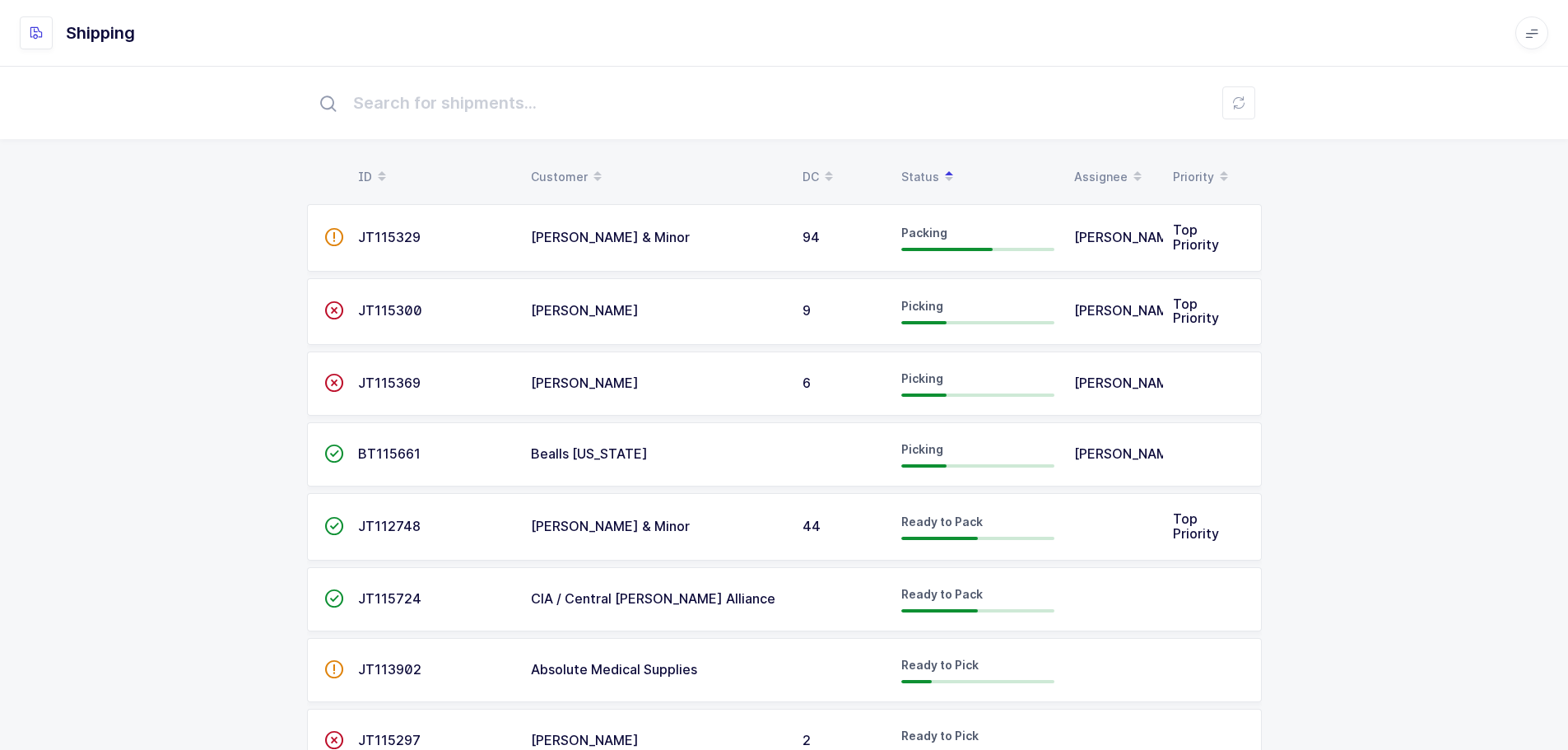
click at [1354, 312] on div "ID Customer DC Status Assignee Priority  JT115329 [PERSON_NAME] & Minor 94 Pac…" at bounding box center [784, 474] width 1568 height 818
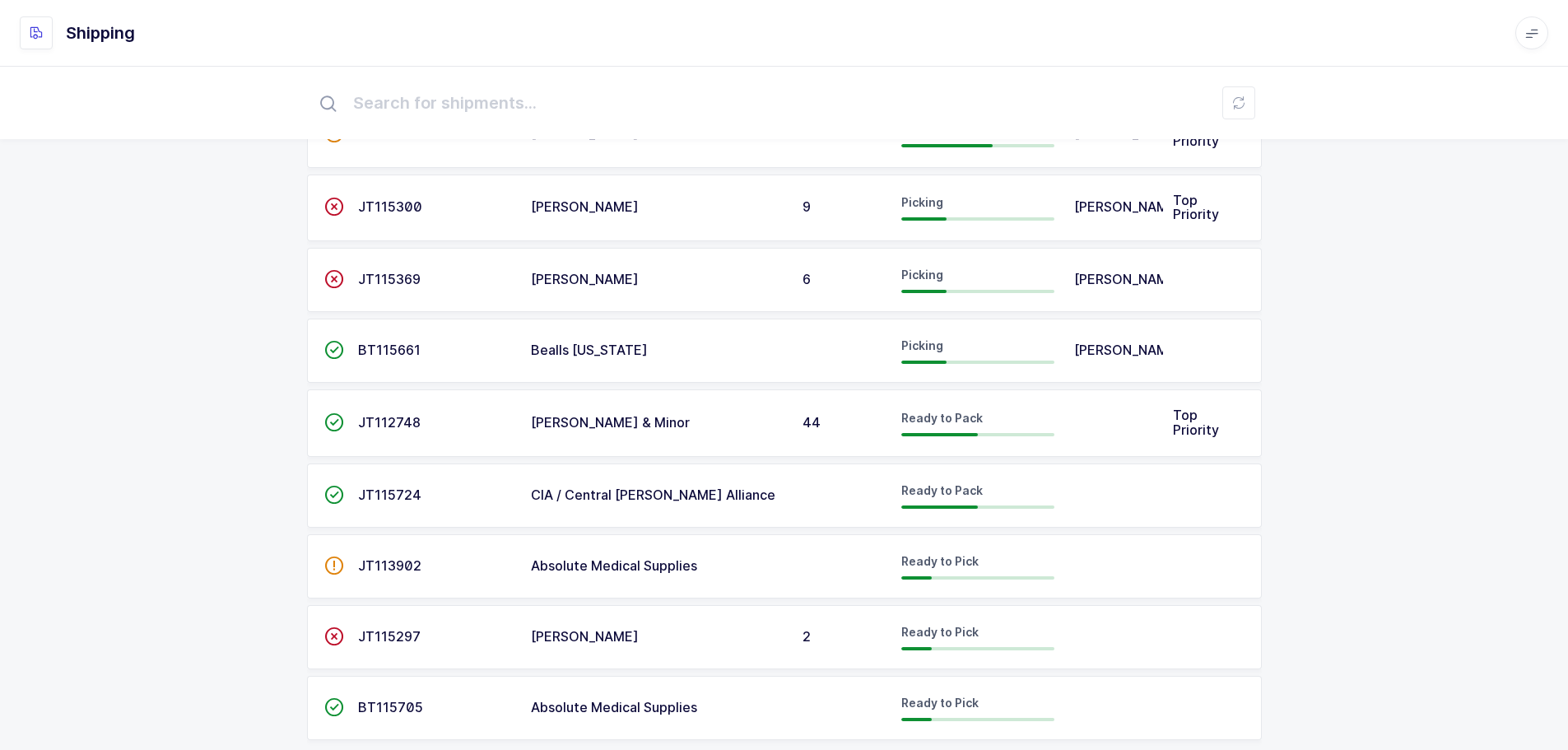
scroll to position [135, 0]
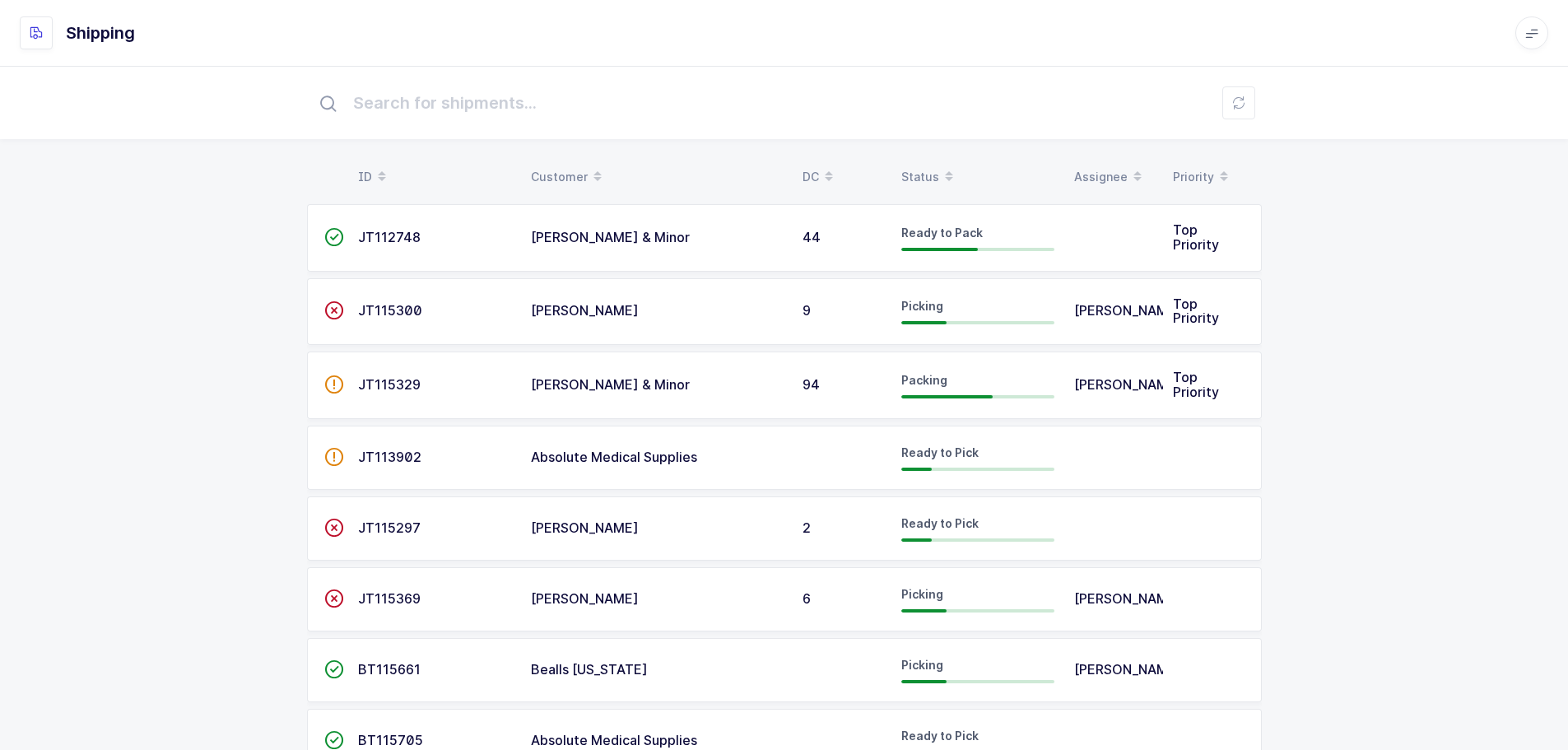
click at [915, 165] on div "Status" at bounding box center [978, 177] width 153 height 28
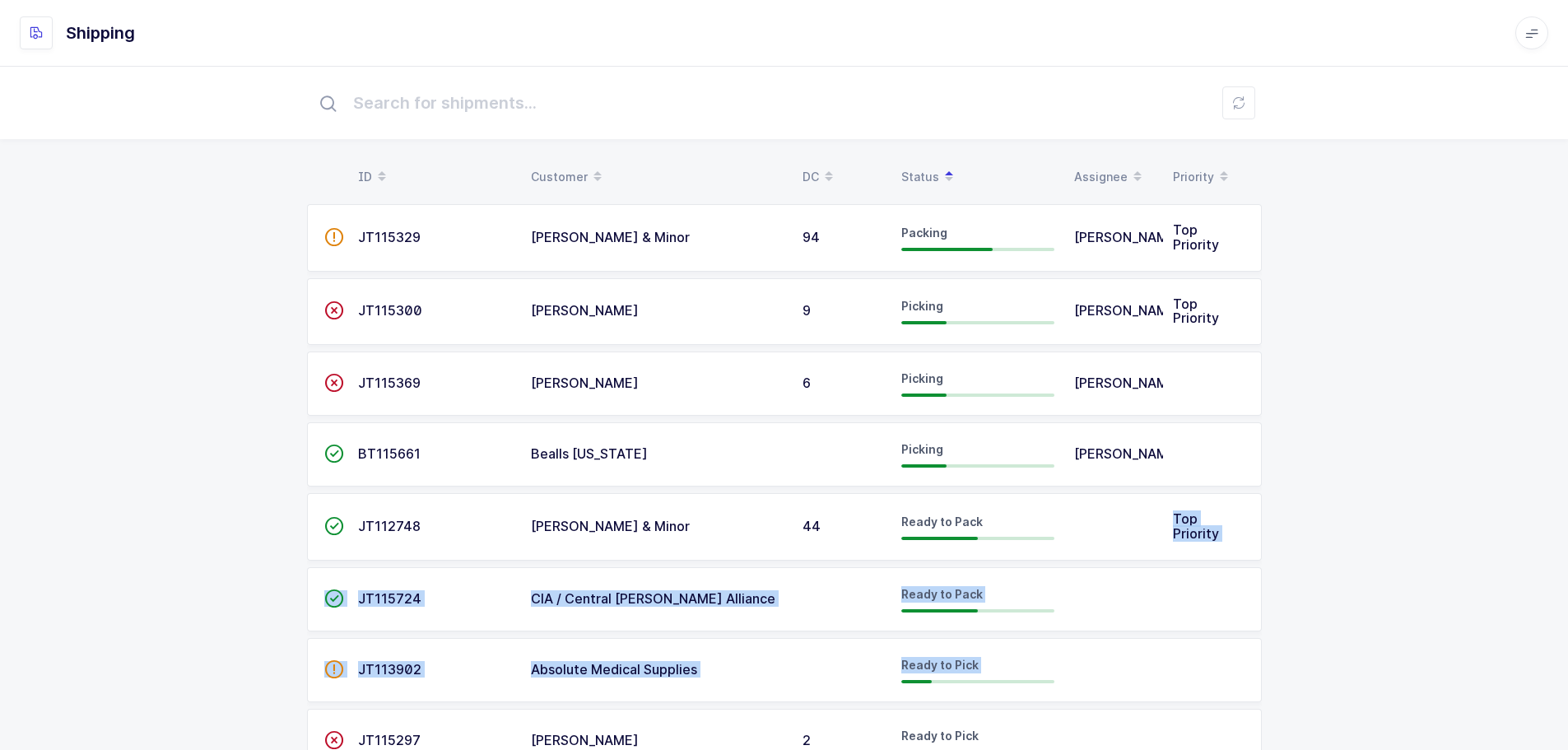
click at [1155, 665] on tbody " JT115329 [PERSON_NAME] & Minor 94 Packing [PERSON_NAME] Top Priority  JT1153…" at bounding box center [784, 524] width 955 height 640
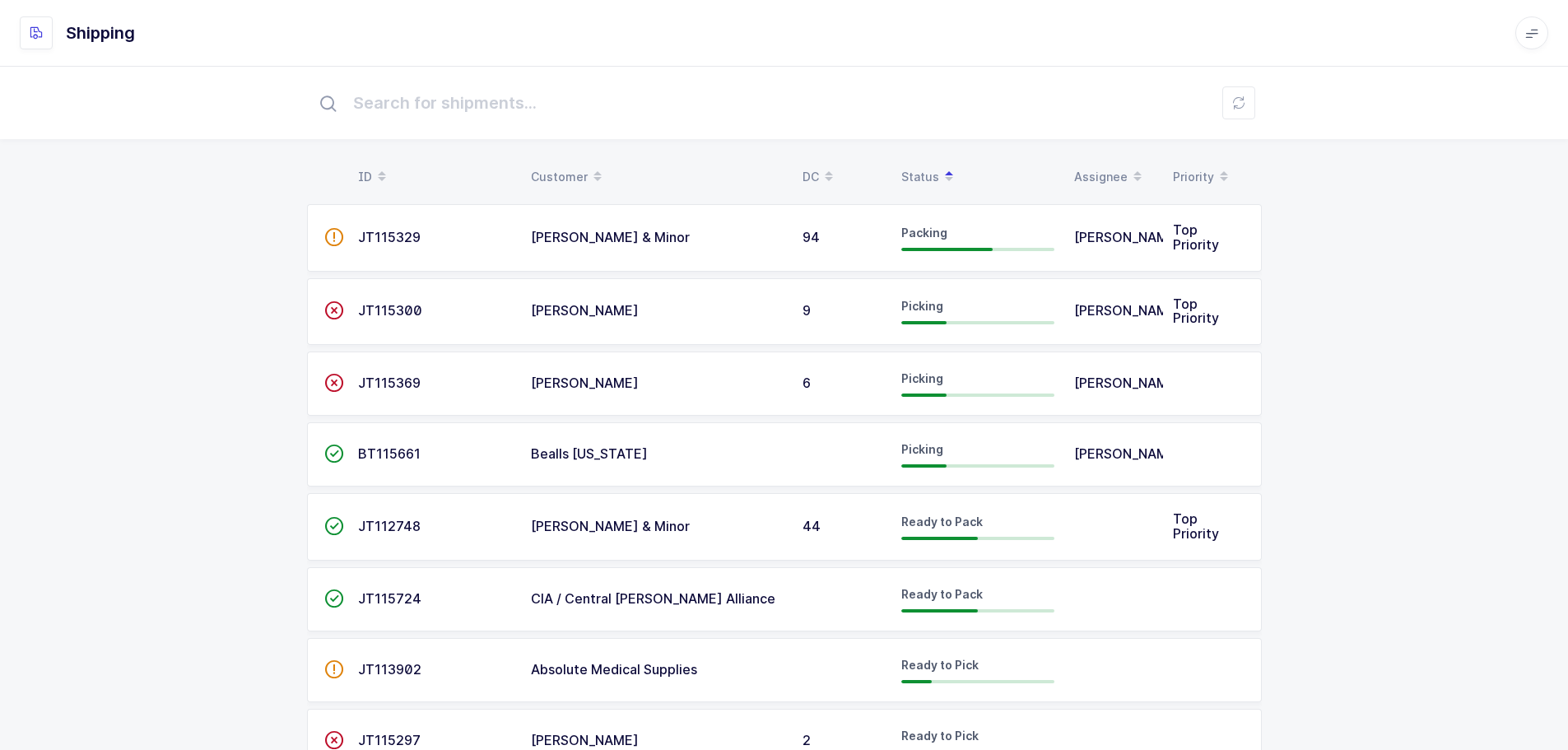
click at [1293, 508] on div "ID Customer DC Status Assignee Priority  JT115329 Owens & Minor 94 Packing Jas…" at bounding box center [784, 474] width 1568 height 818
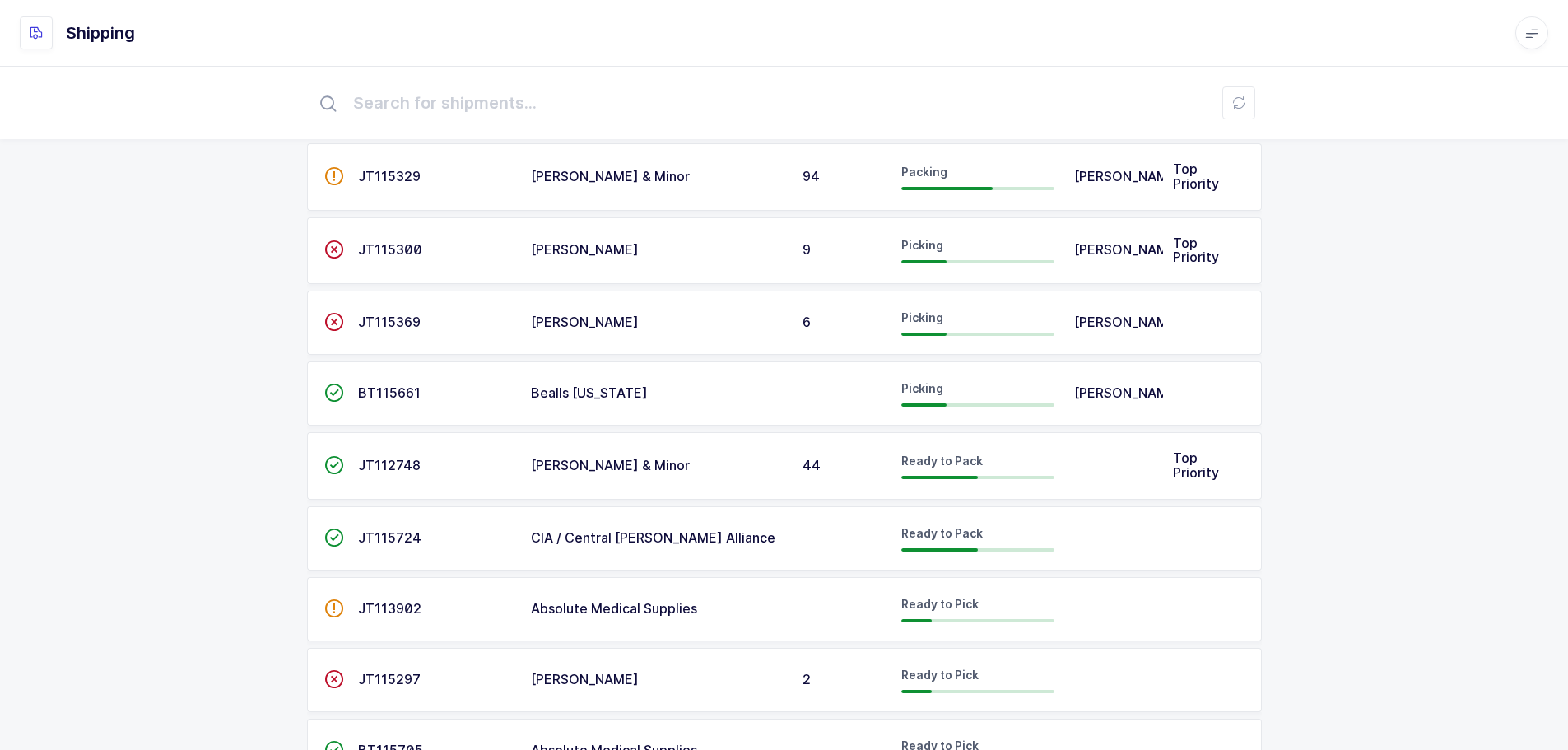
scroll to position [135, 0]
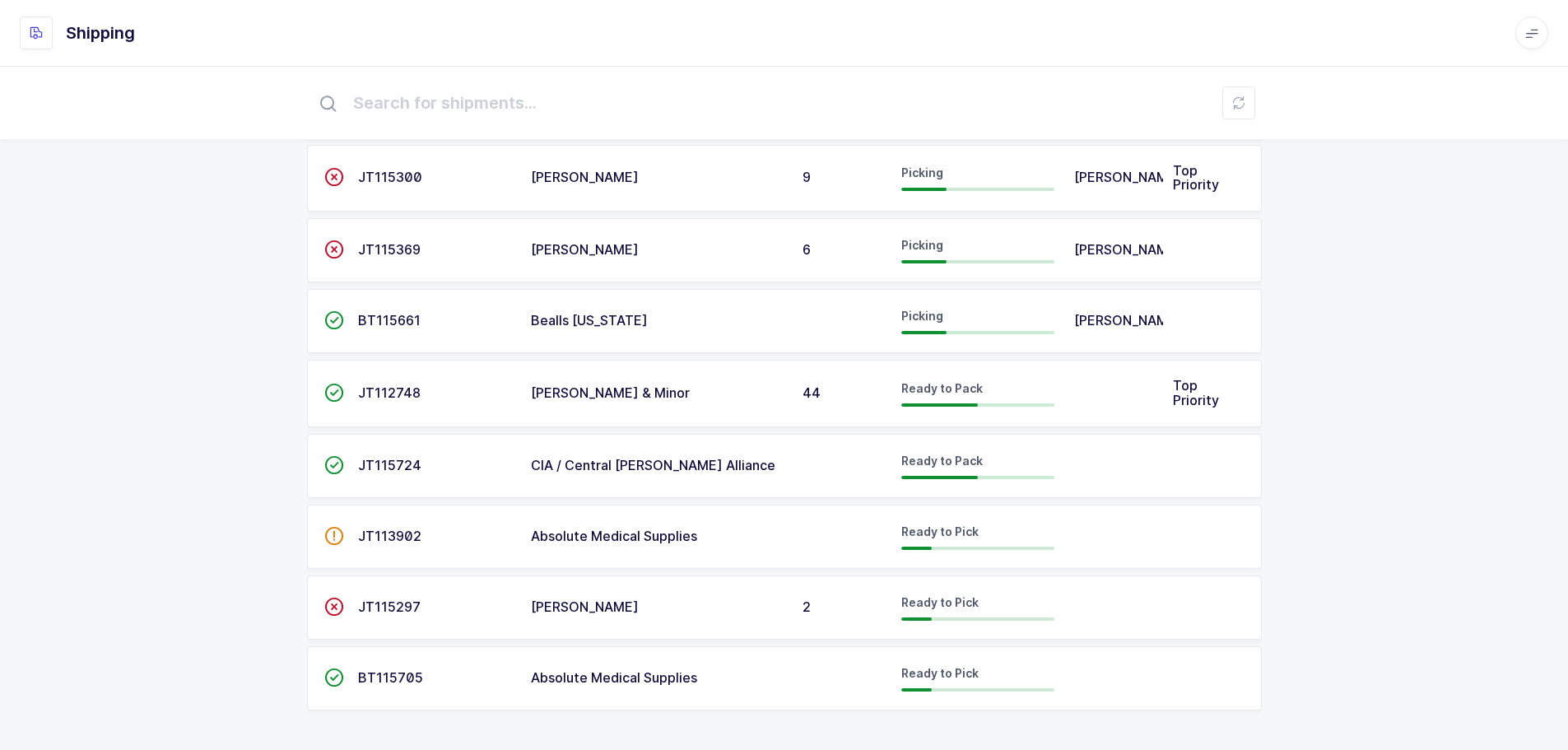
click at [1191, 718] on div "ID Customer DC Status Assignee Priority  JT115329 Owens & Minor 94 Packing Jas…" at bounding box center [784, 341] width 1568 height 818
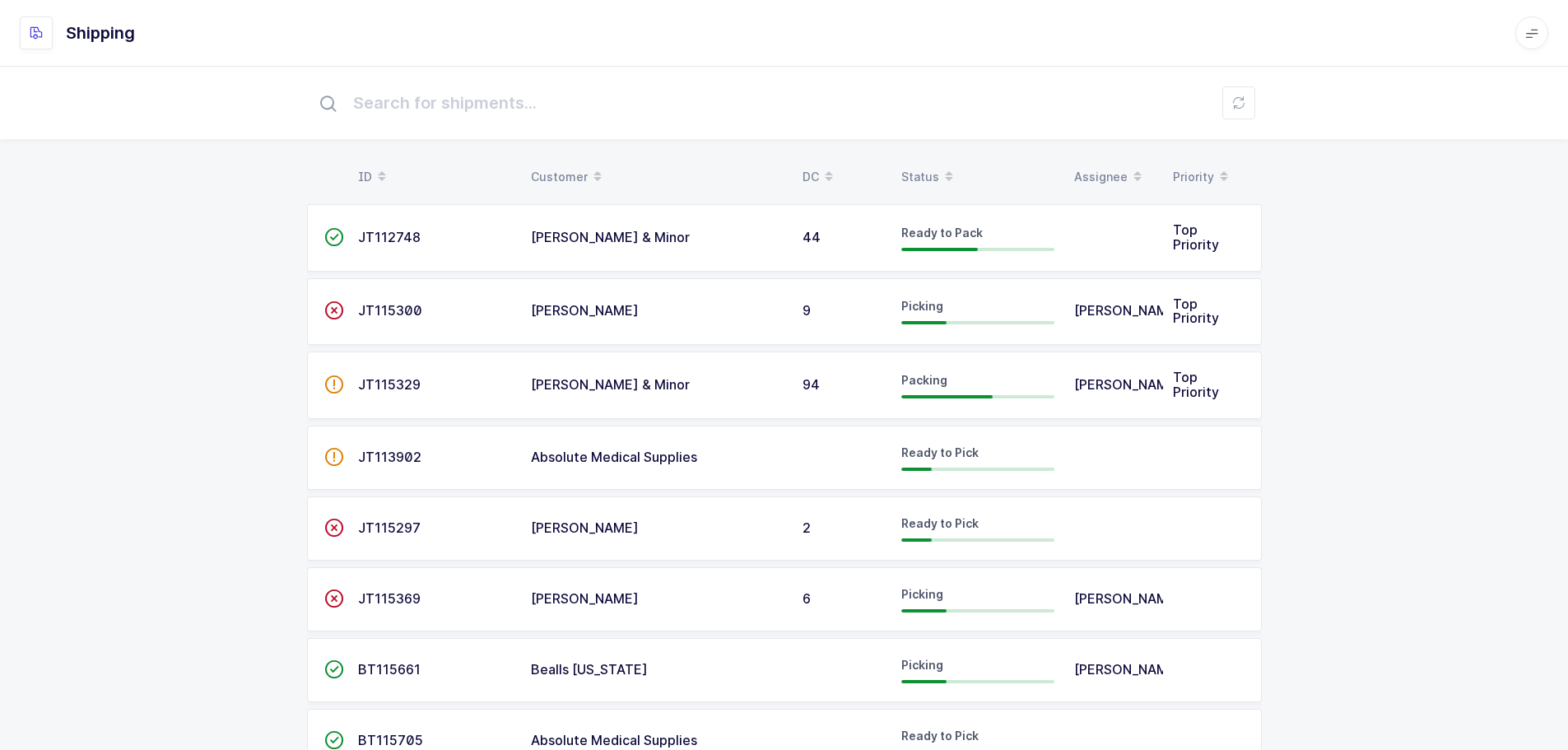
click at [915, 168] on div "Status" at bounding box center [978, 177] width 153 height 28
